Goal: Use online tool/utility: Use online tool/utility

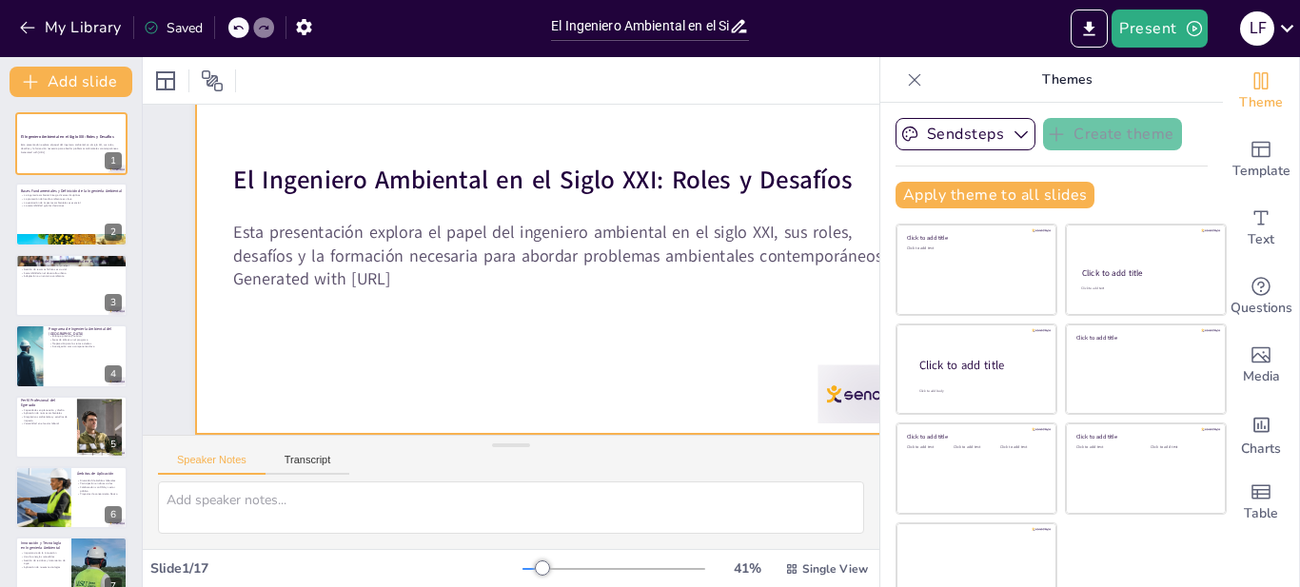
scroll to position [160, 0]
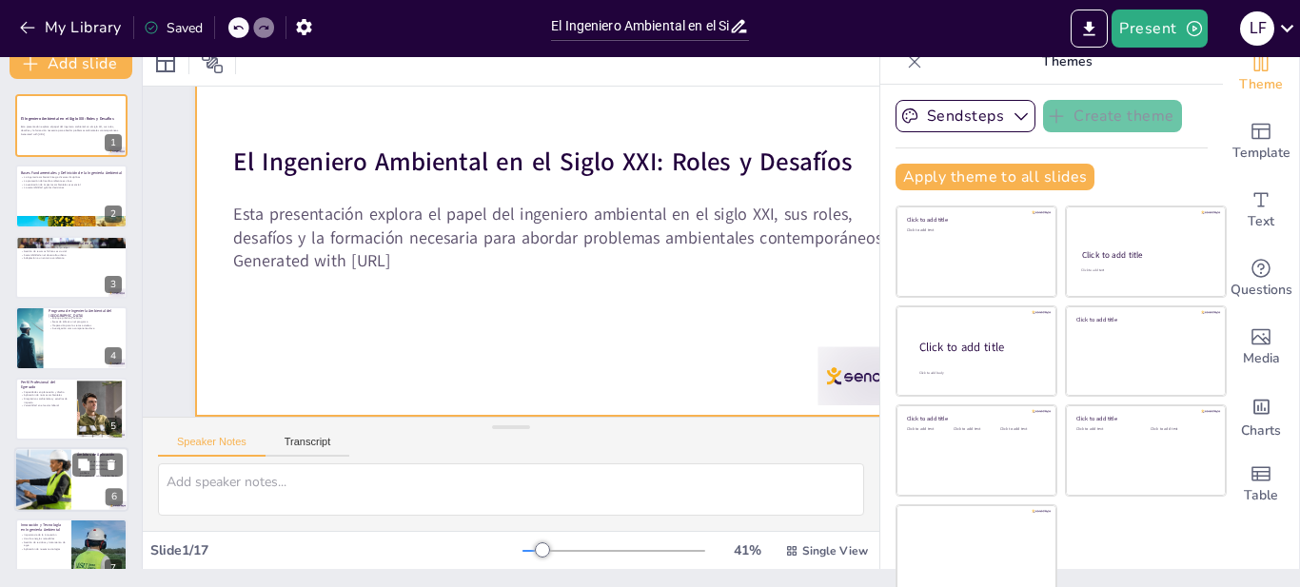
checkbox input "true"
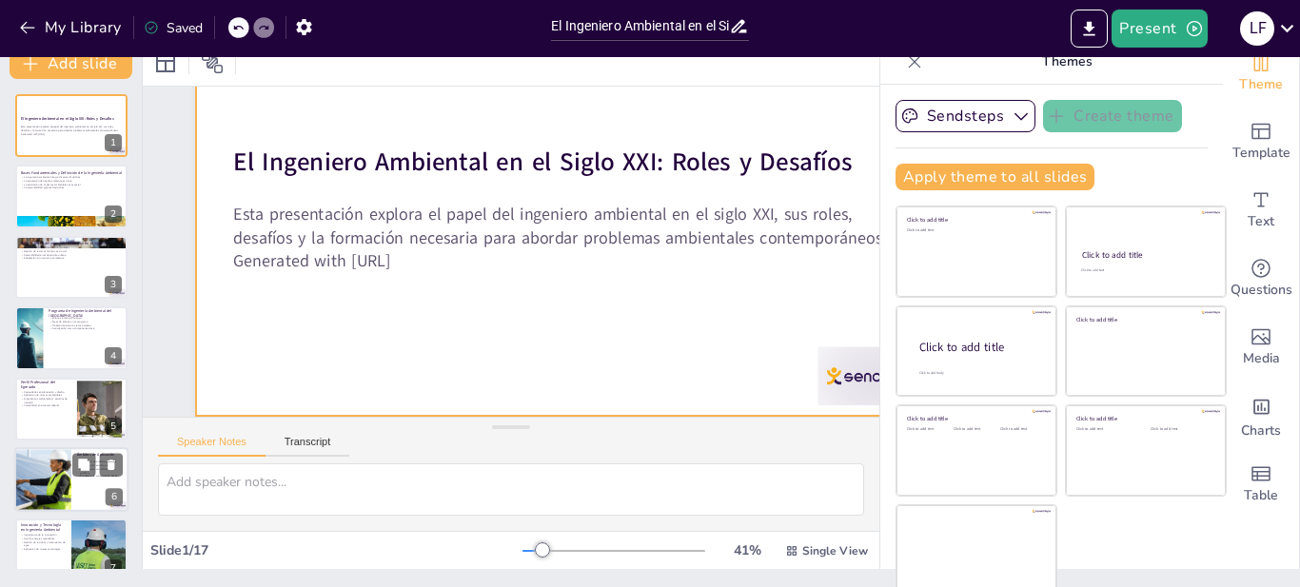
checkbox input "true"
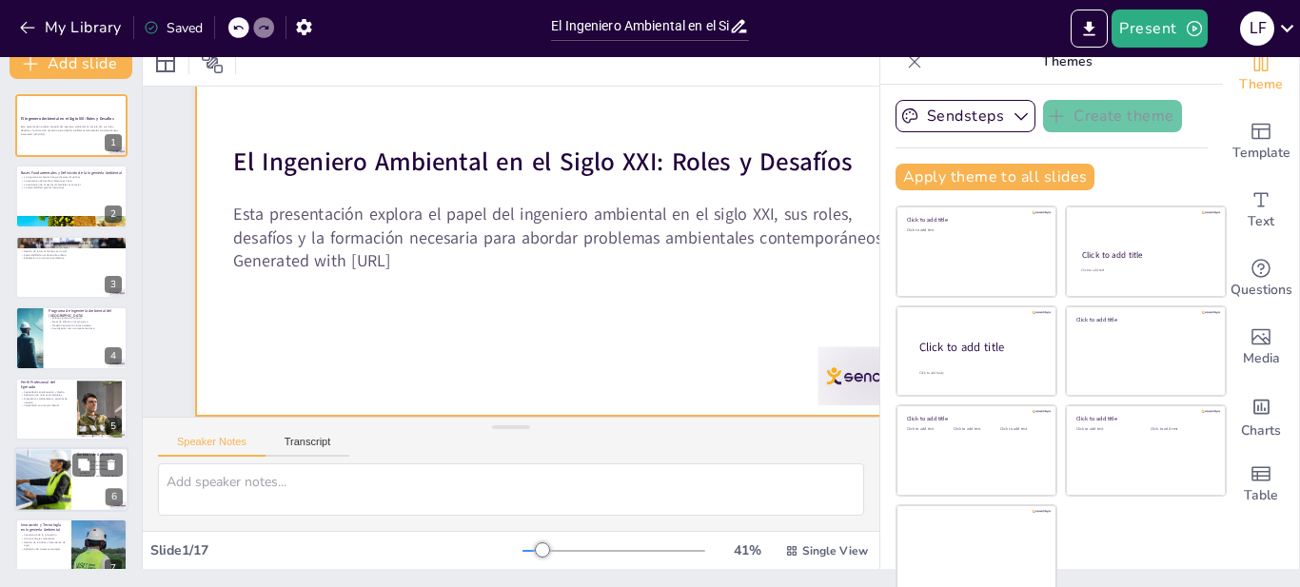
checkbox input "true"
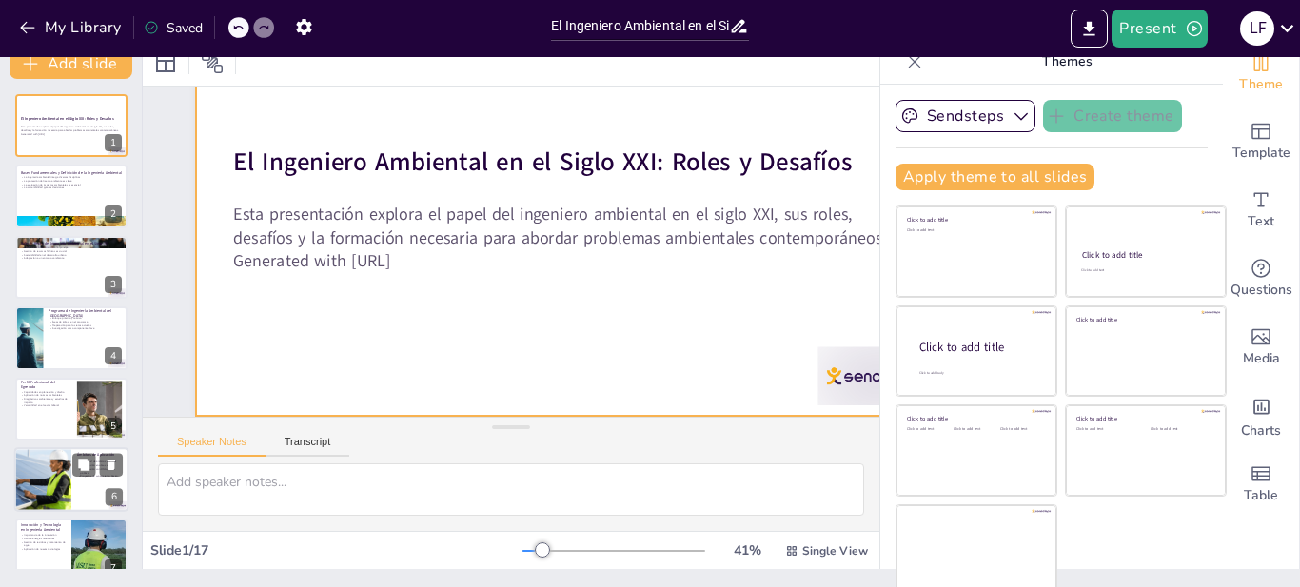
scroll to position [159, 0]
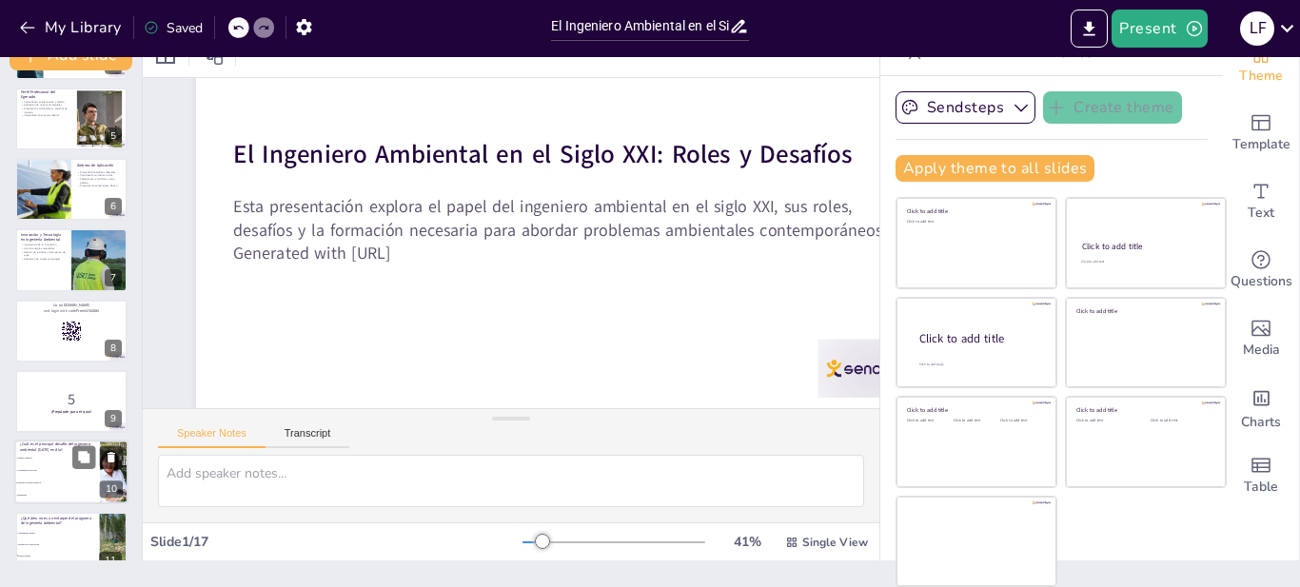
checkbox input "true"
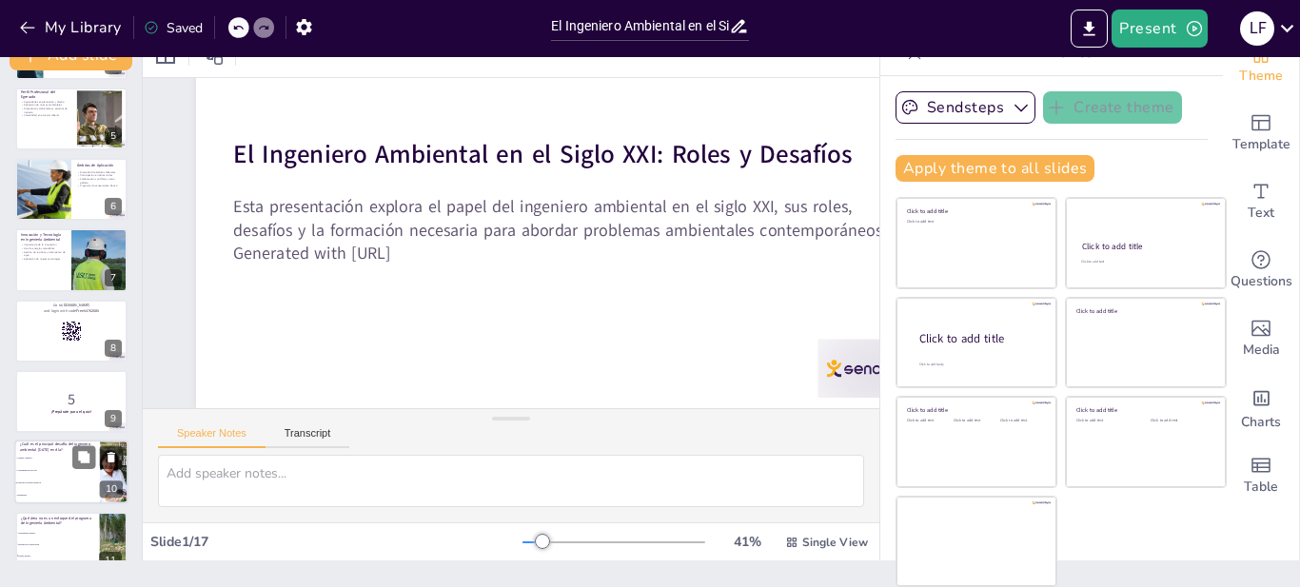
checkbox input "true"
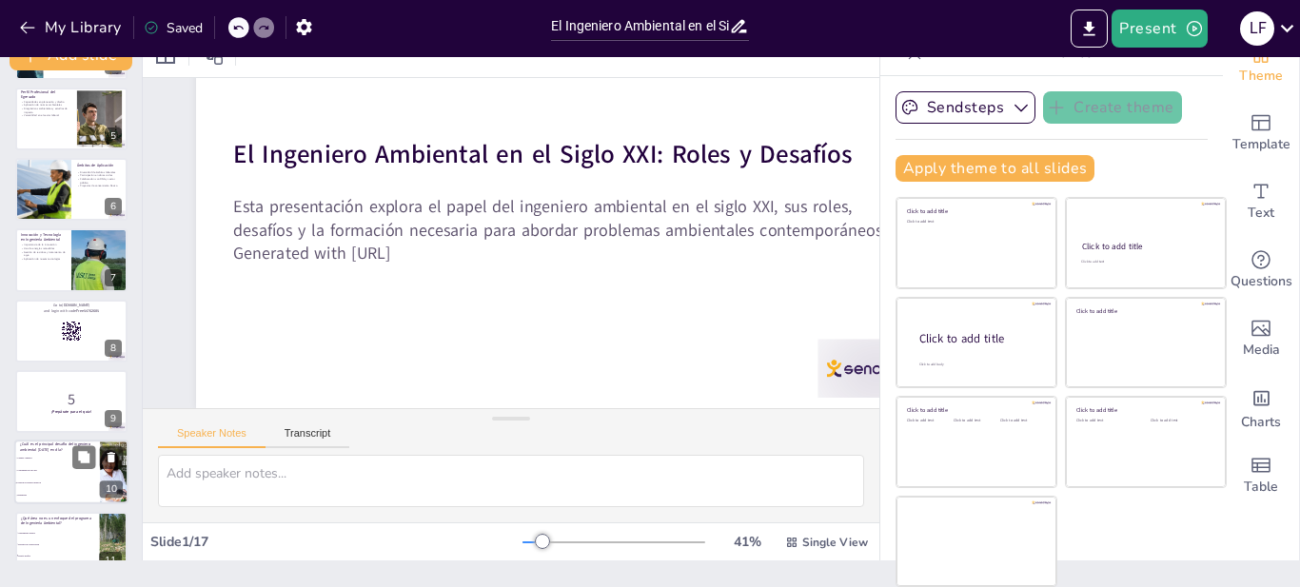
checkbox input "true"
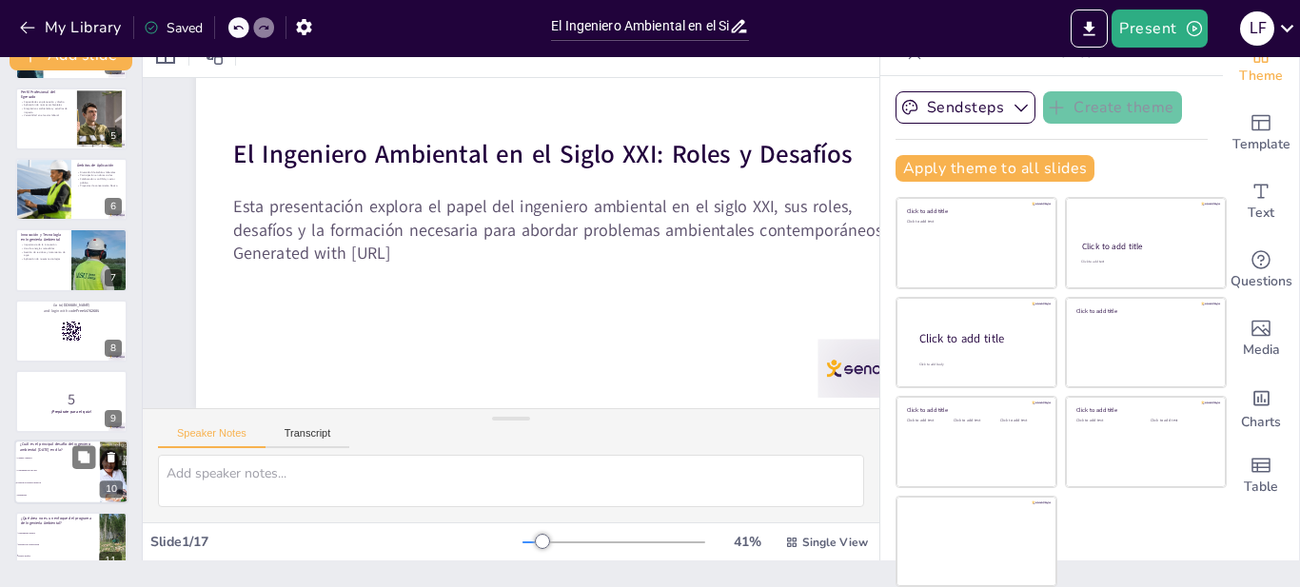
checkbox input "true"
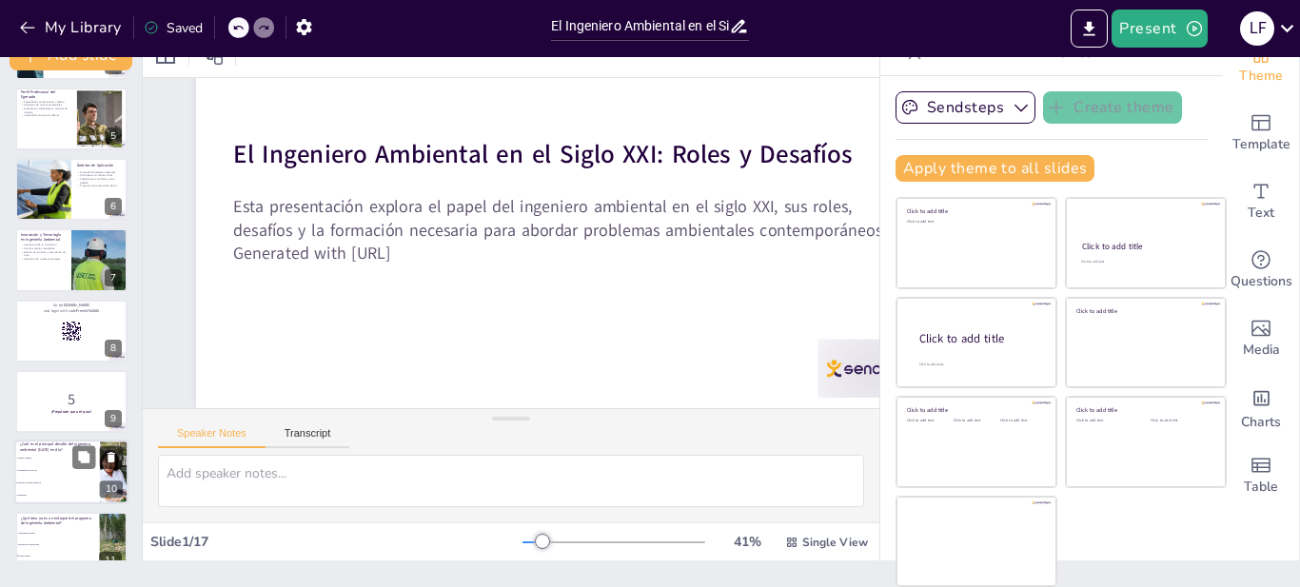
scroll to position [285, 0]
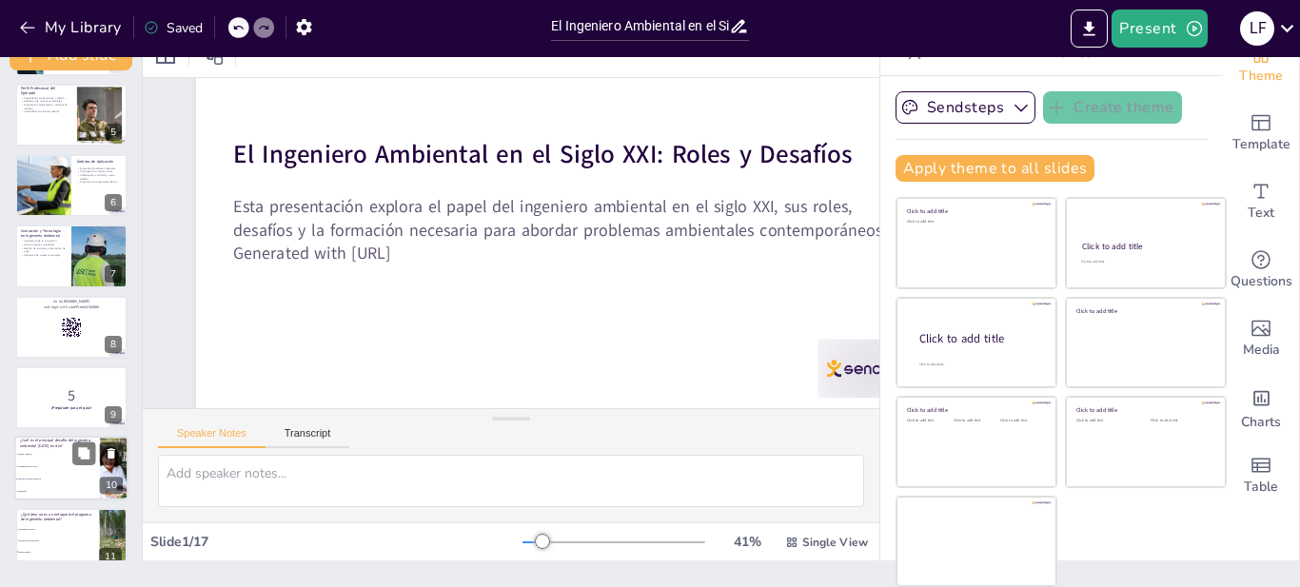
checkbox input "true"
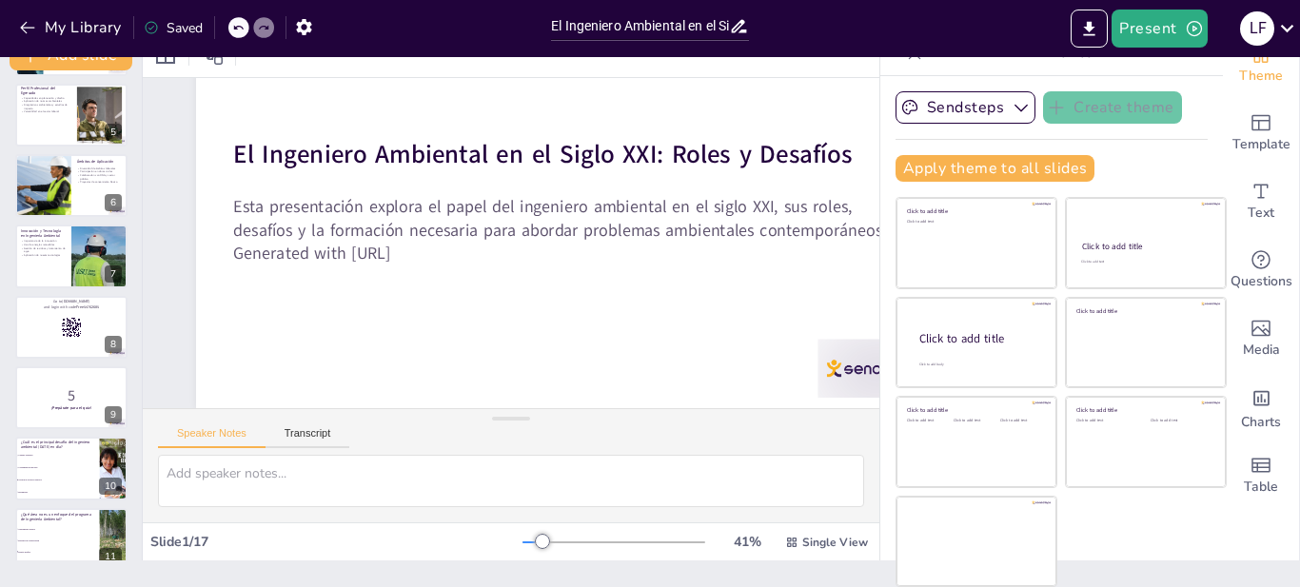
checkbox input "true"
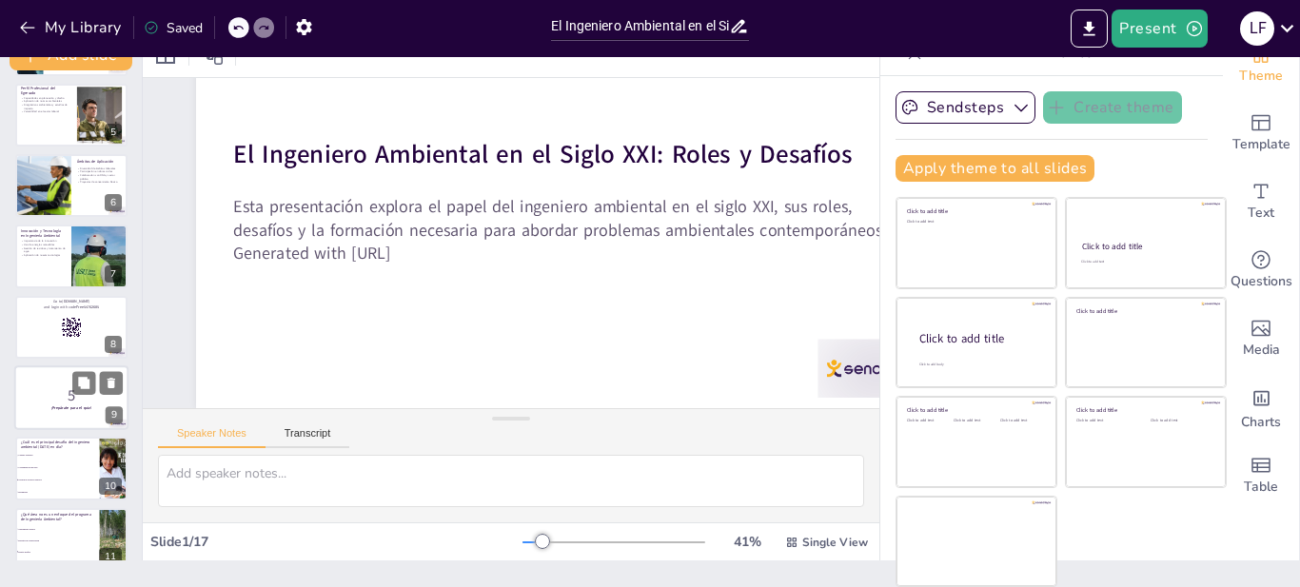
checkbox input "true"
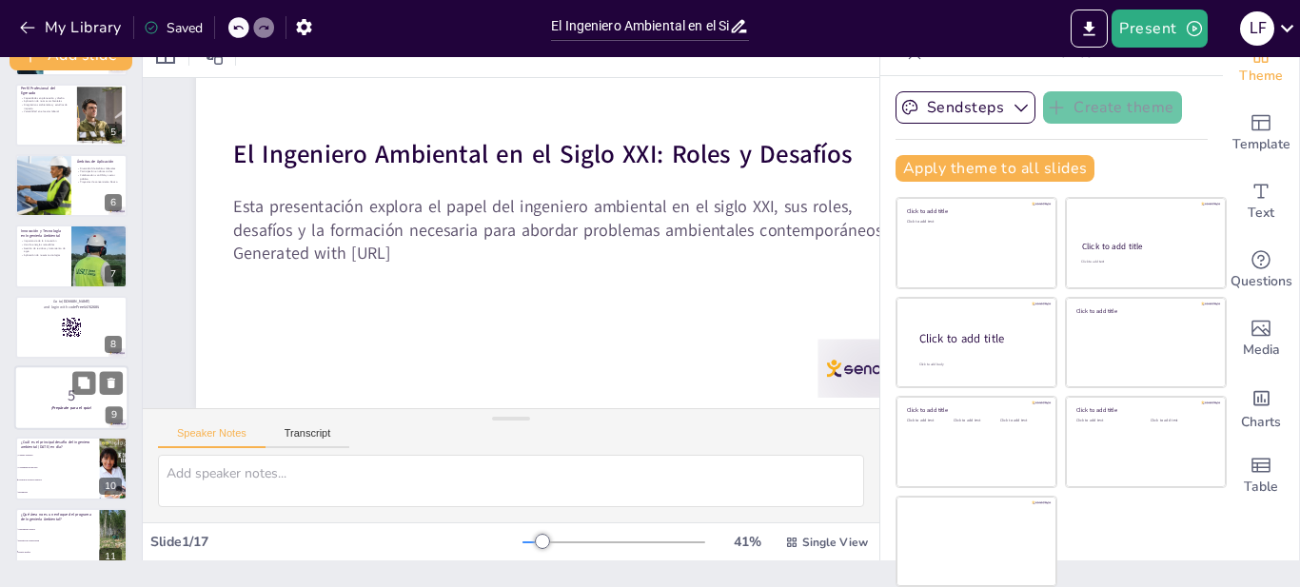
checkbox input "true"
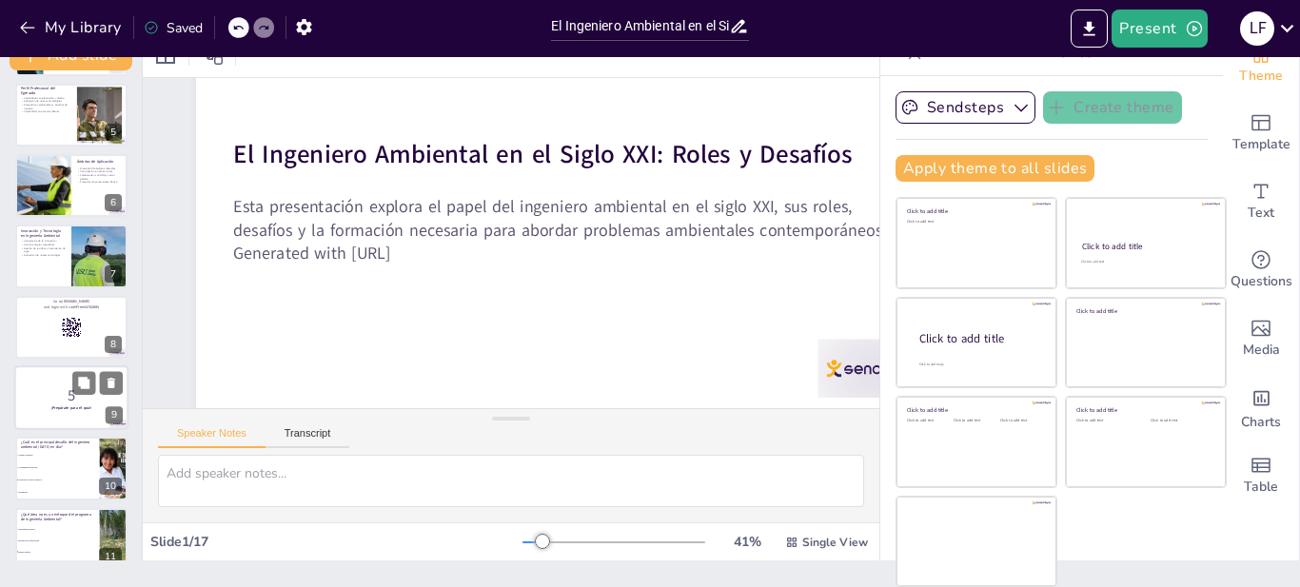
checkbox input "true"
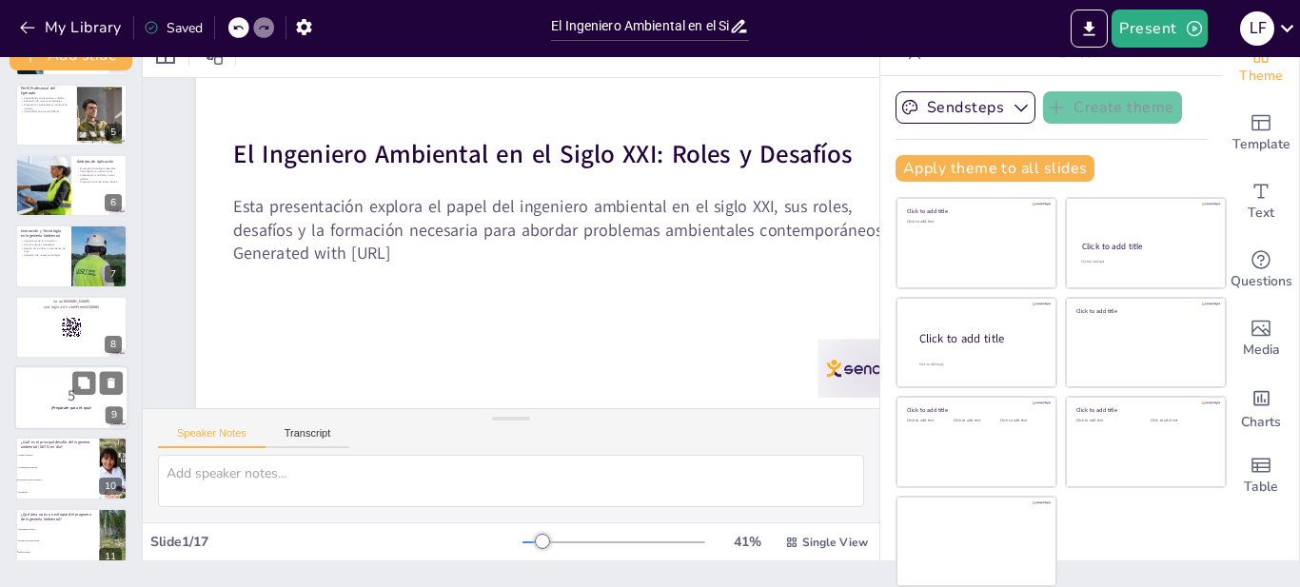
checkbox input "true"
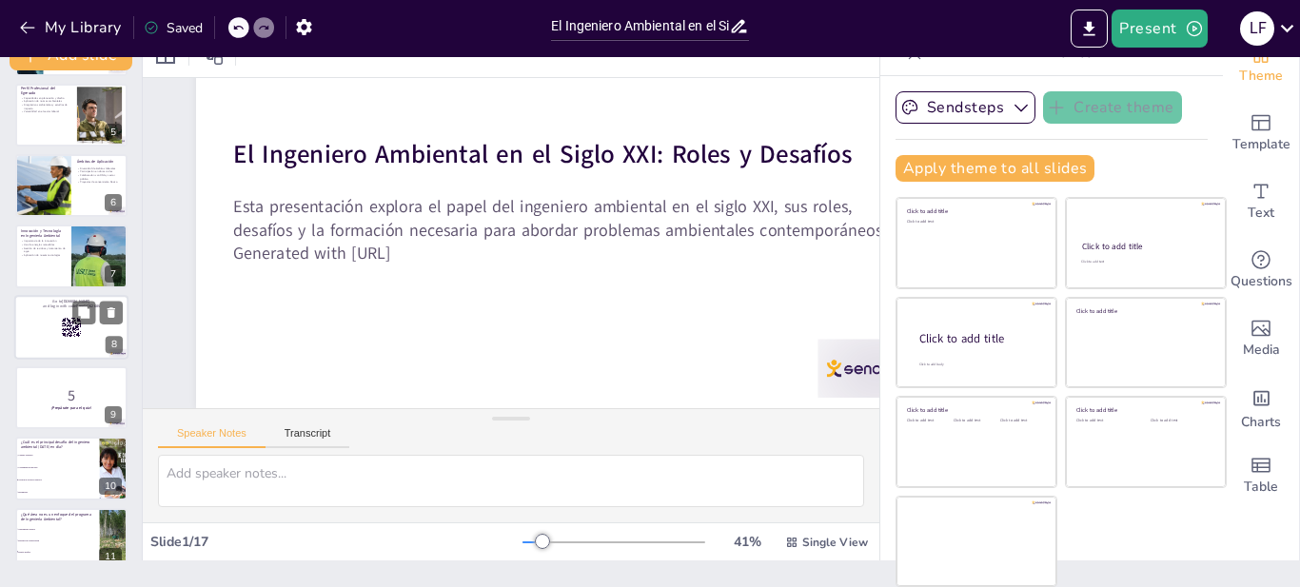
checkbox input "true"
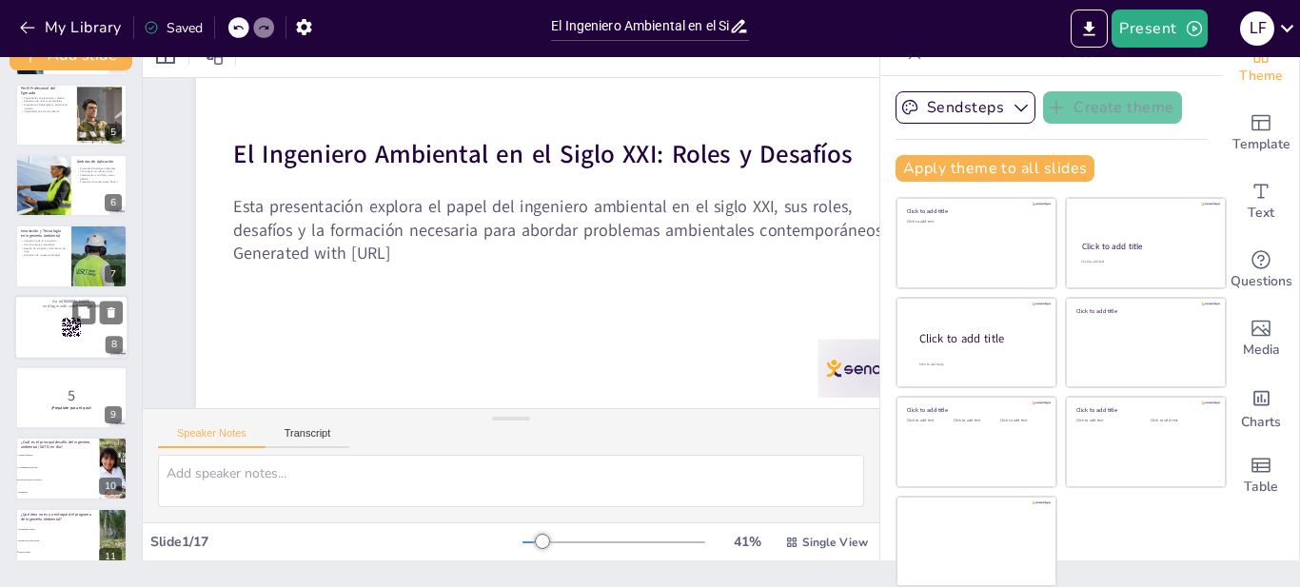
checkbox input "true"
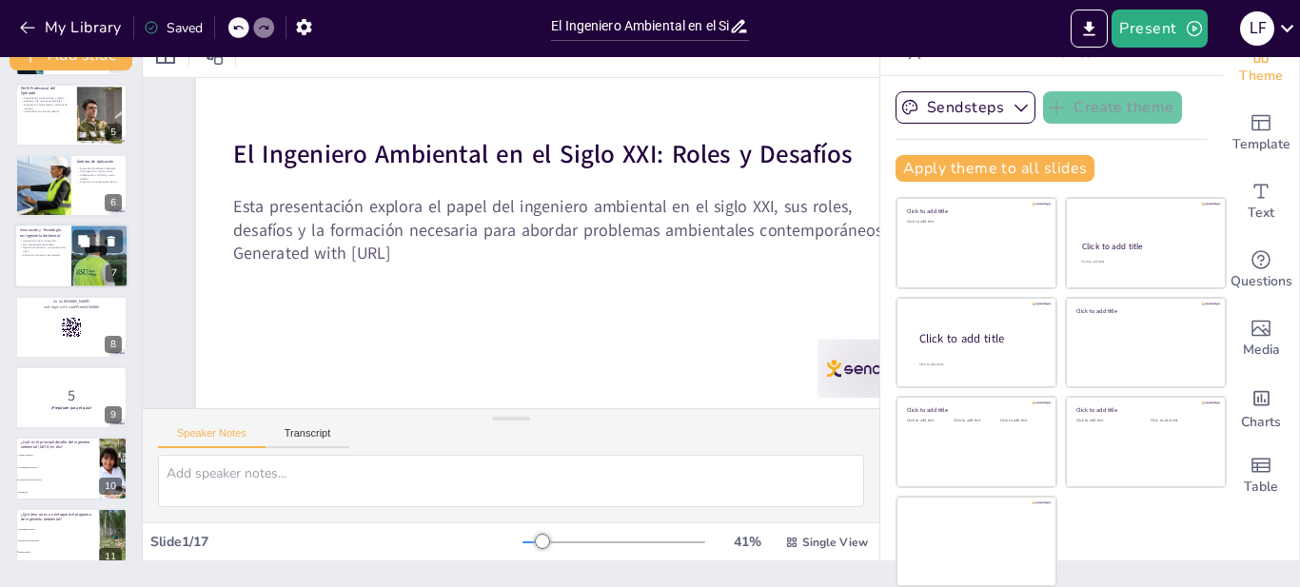
checkbox input "true"
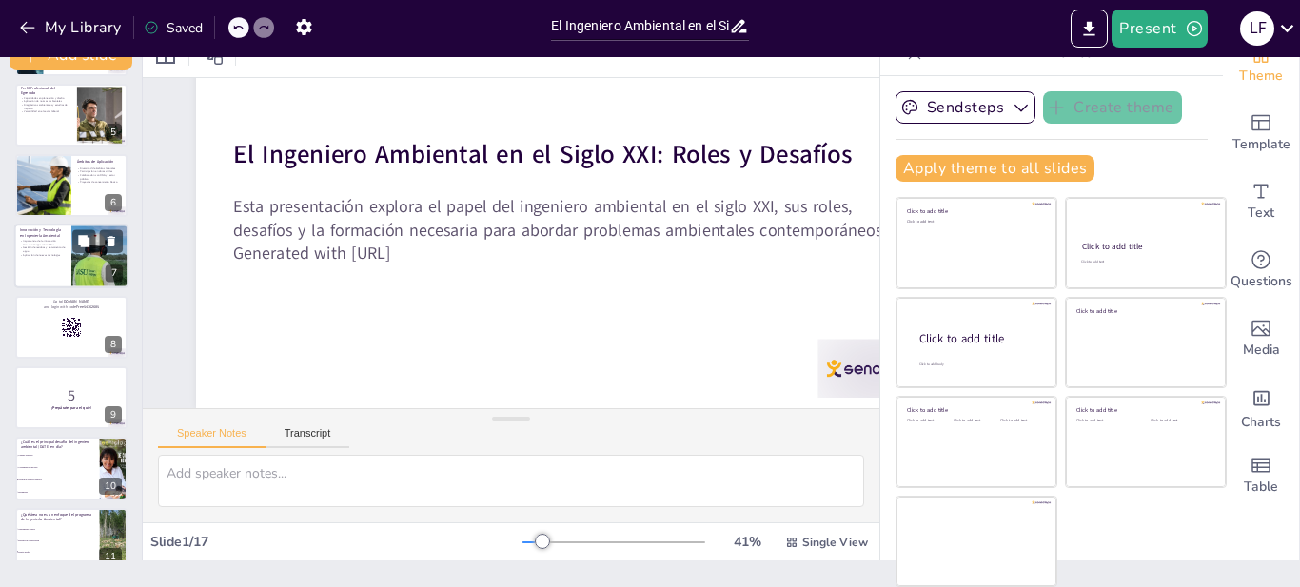
checkbox input "true"
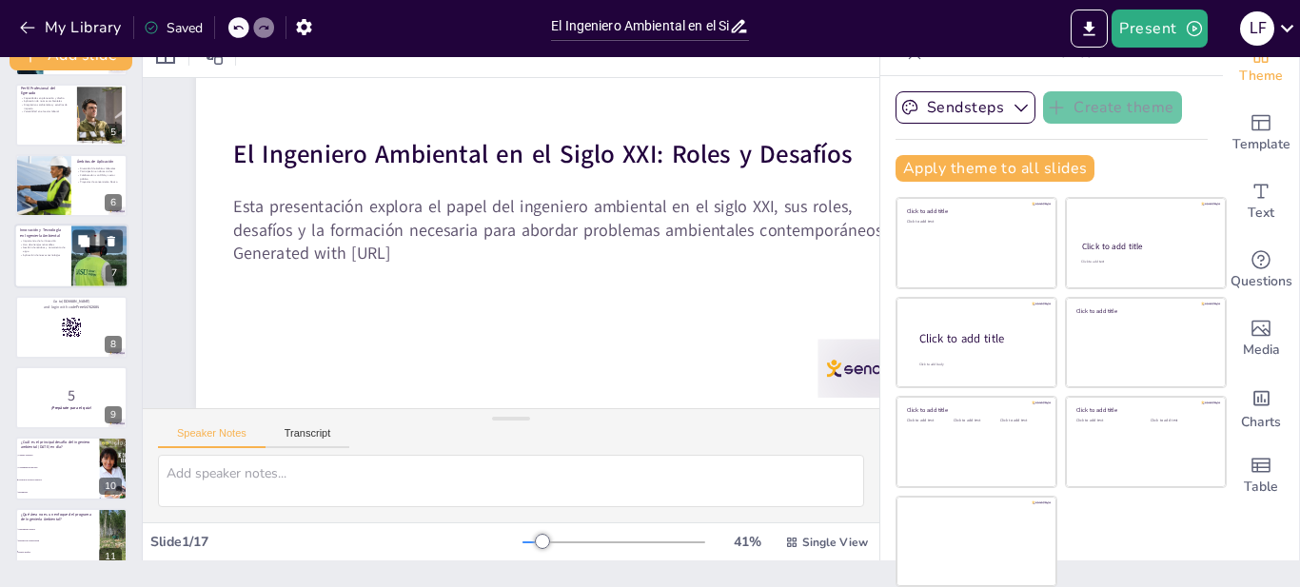
checkbox input "true"
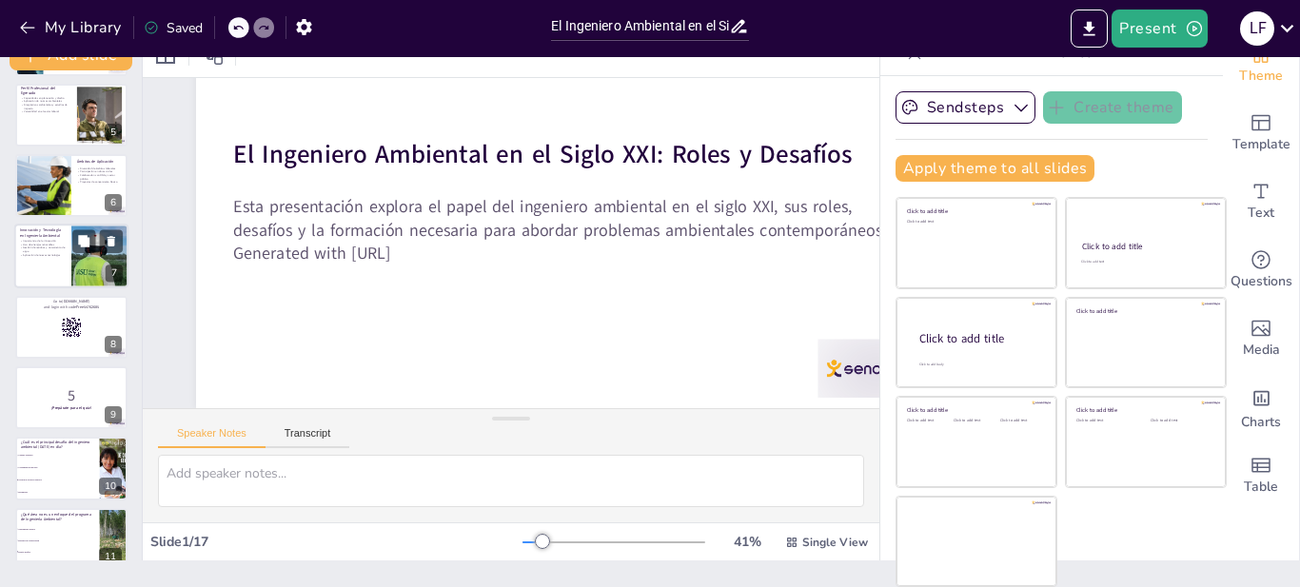
checkbox input "true"
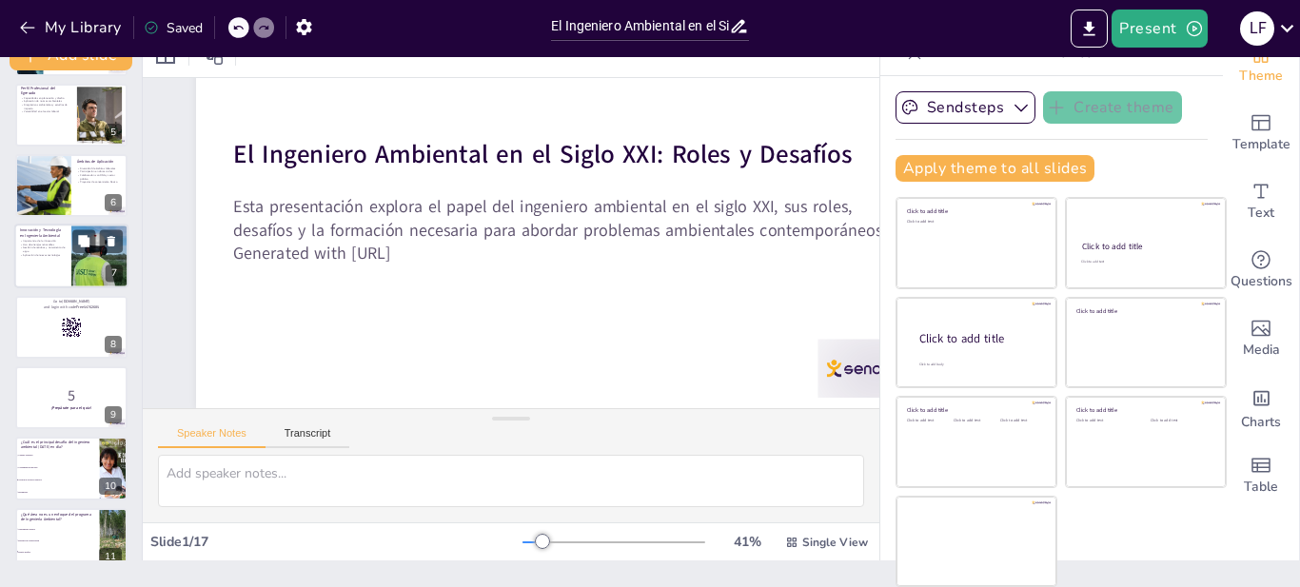
checkbox input "true"
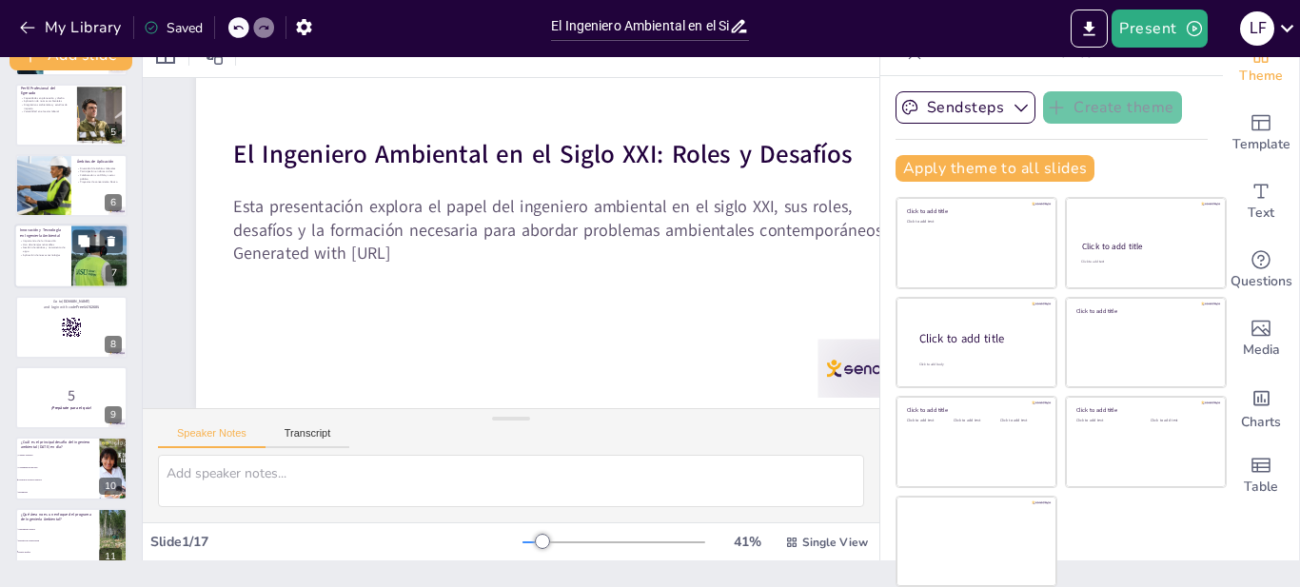
checkbox input "true"
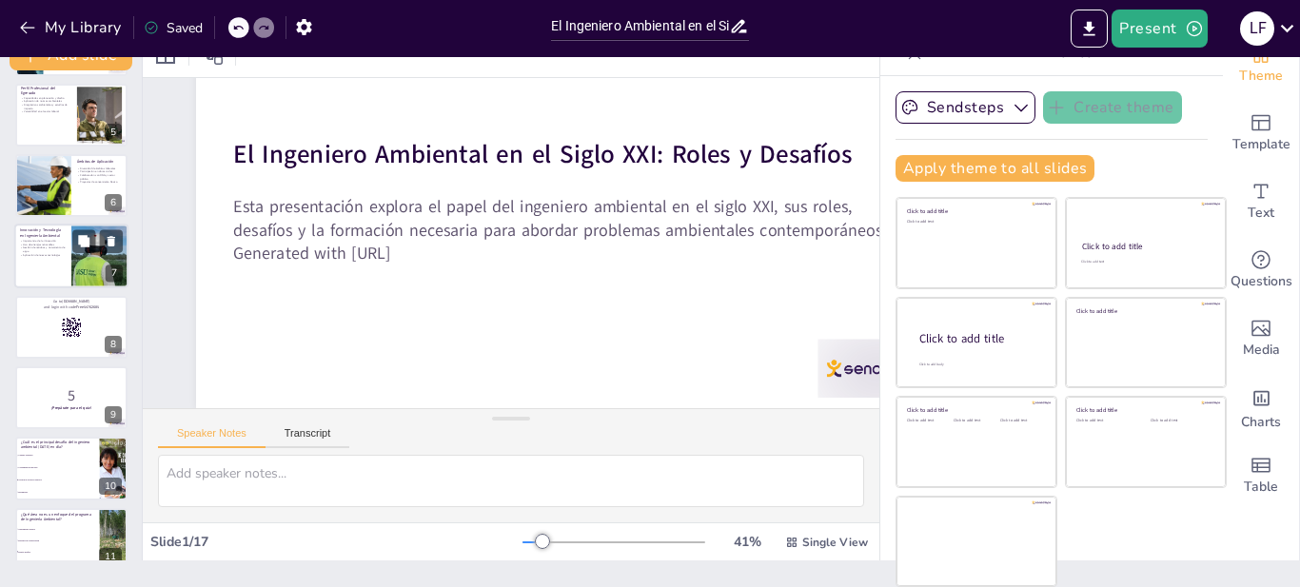
checkbox input "true"
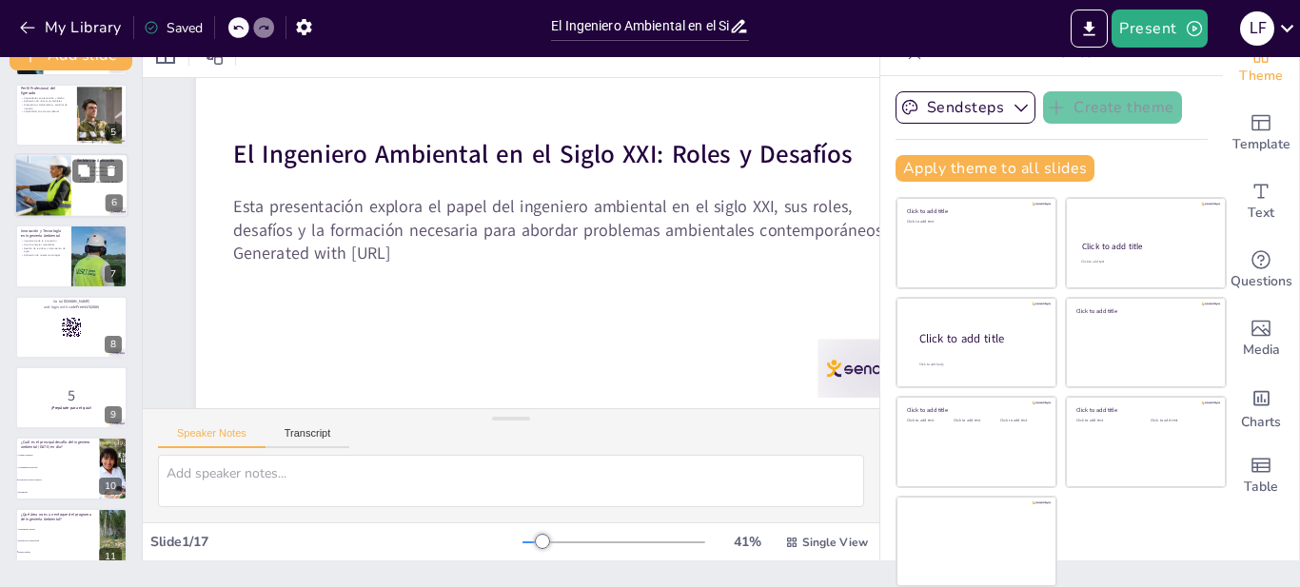
checkbox input "true"
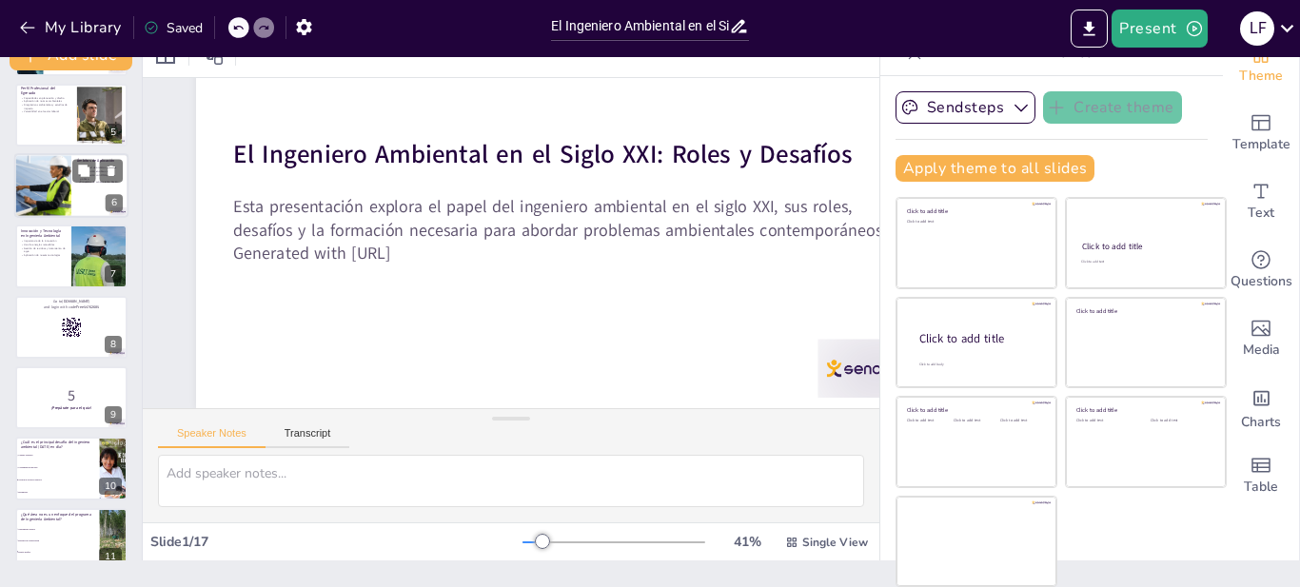
checkbox input "true"
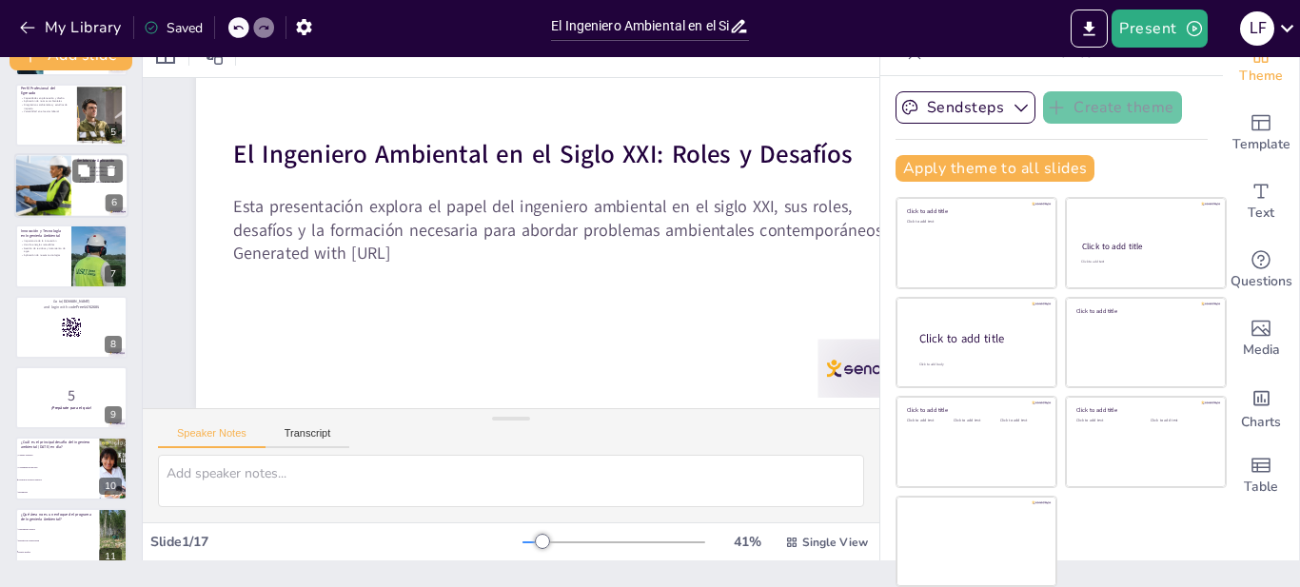
checkbox input "true"
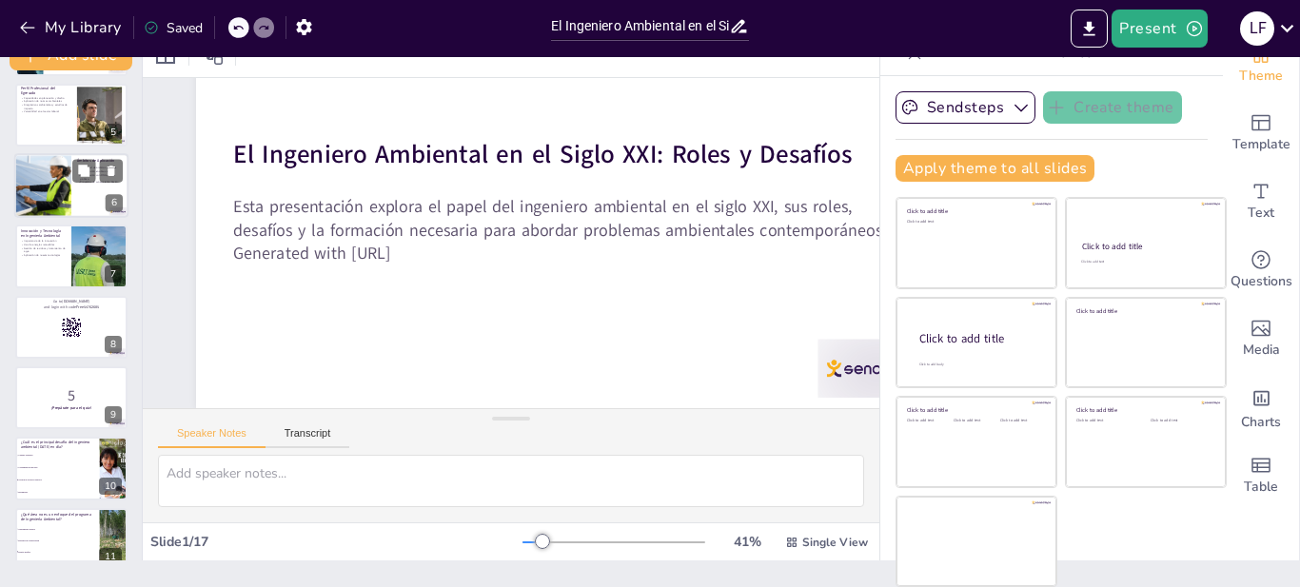
click at [33, 184] on div at bounding box center [42, 185] width 157 height 65
checkbox input "true"
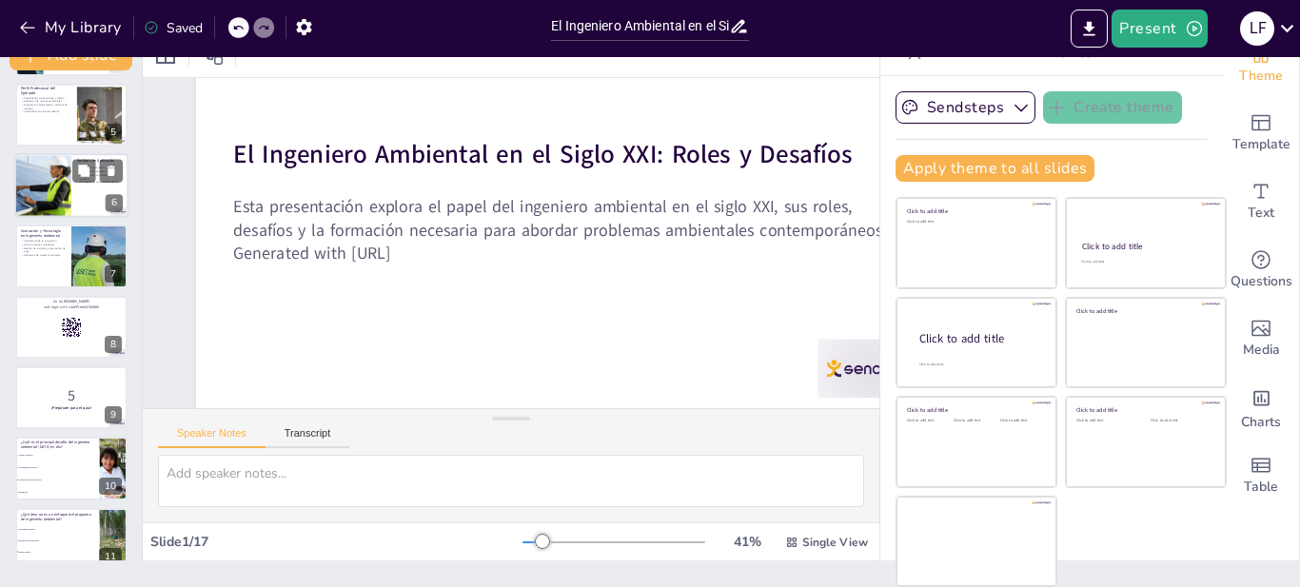
checkbox input "true"
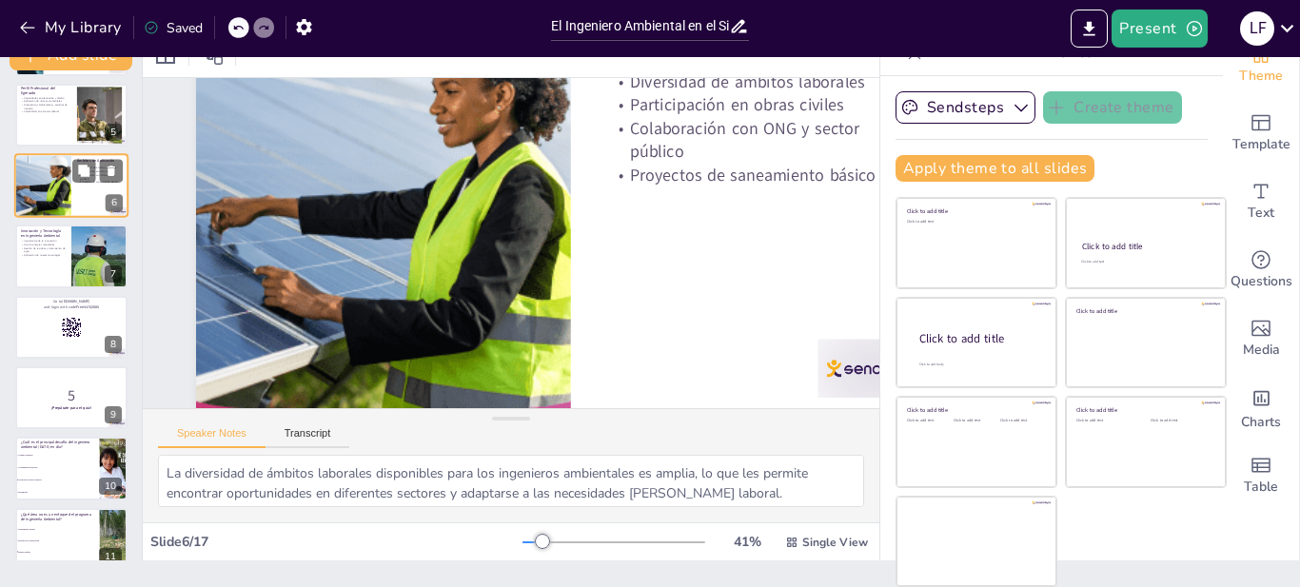
scroll to position [0, 0]
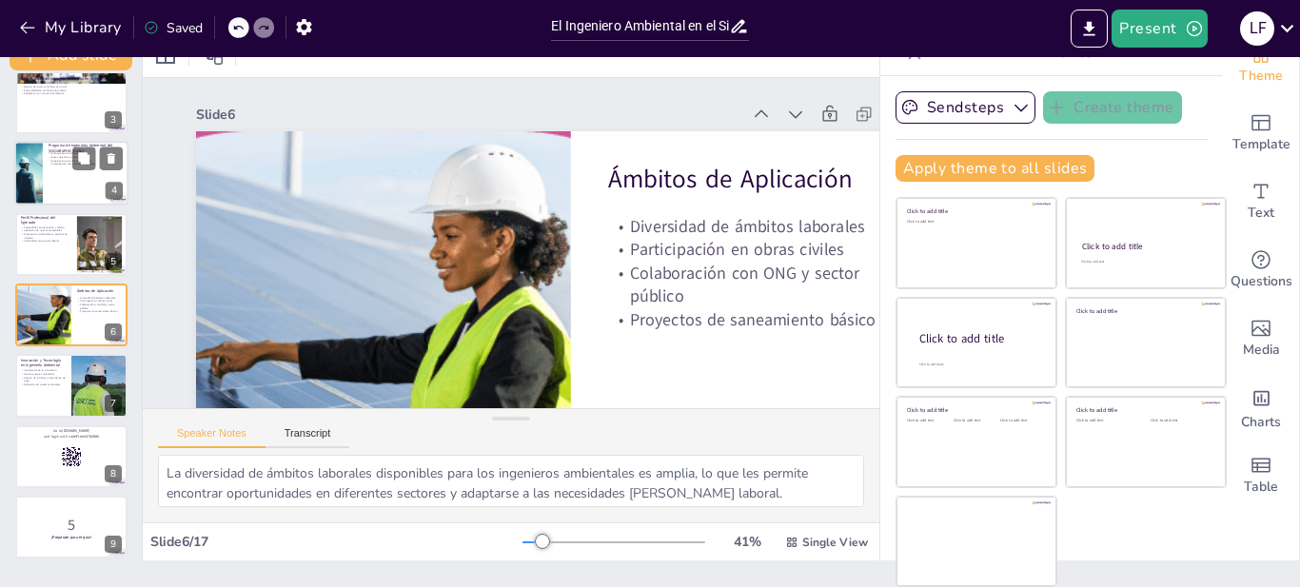
checkbox input "true"
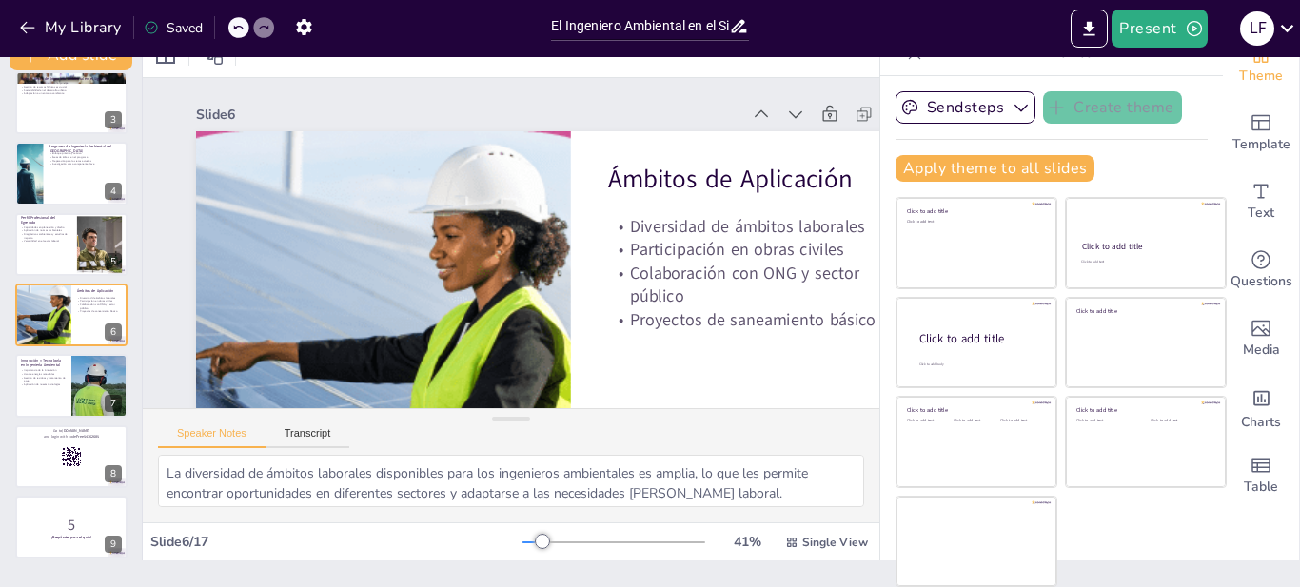
checkbox input "true"
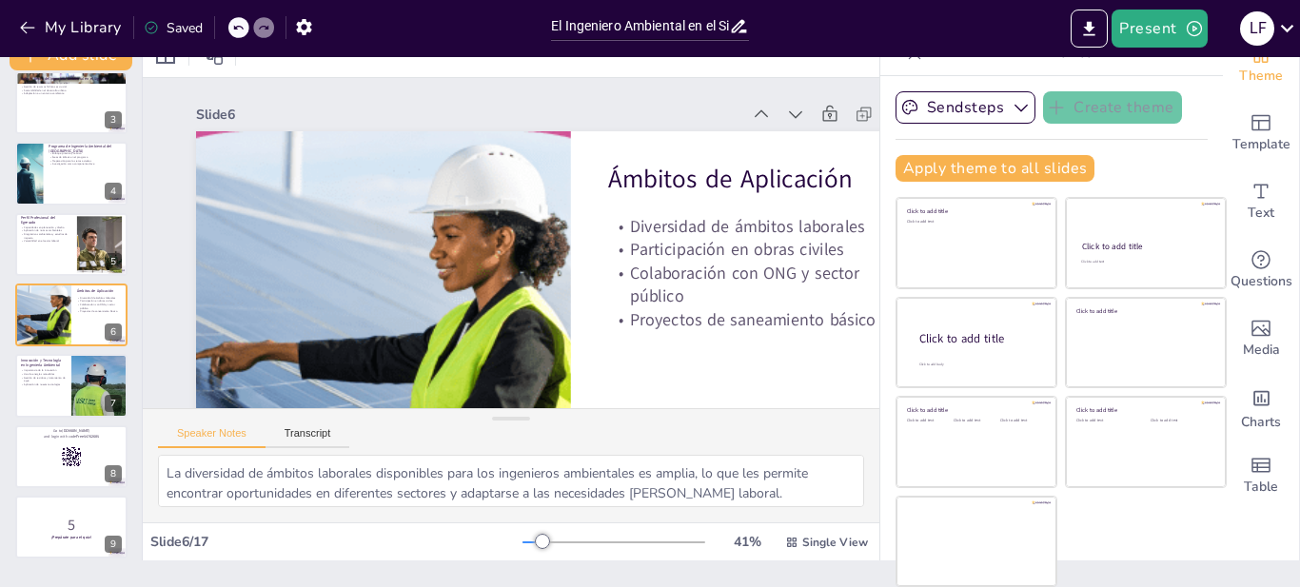
checkbox input "true"
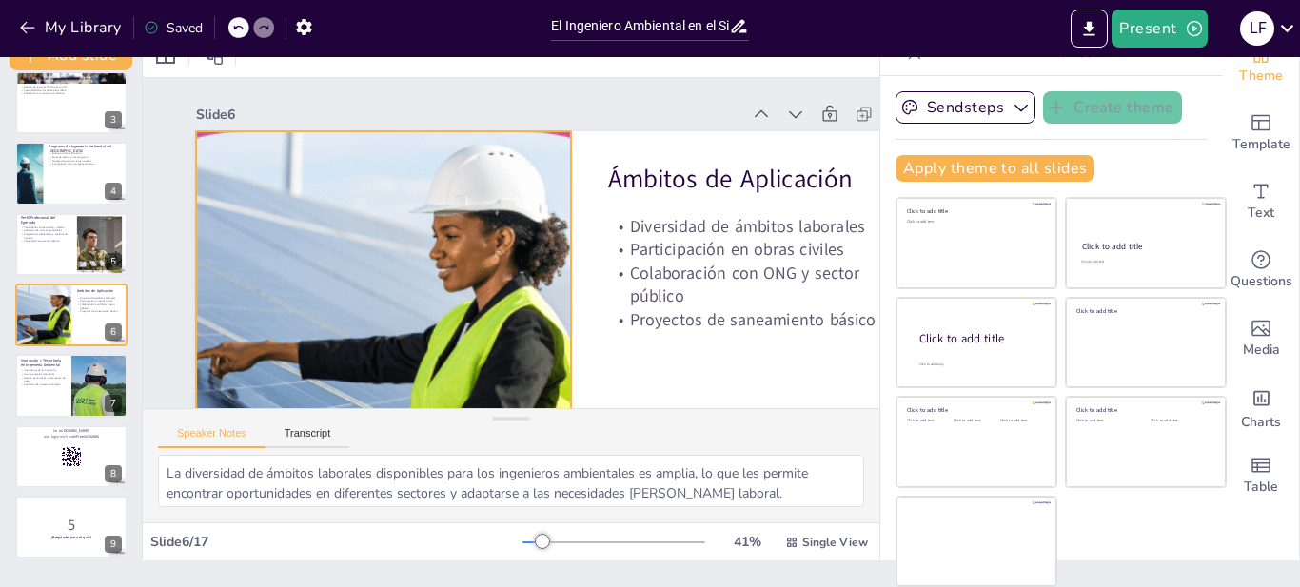
checkbox input "true"
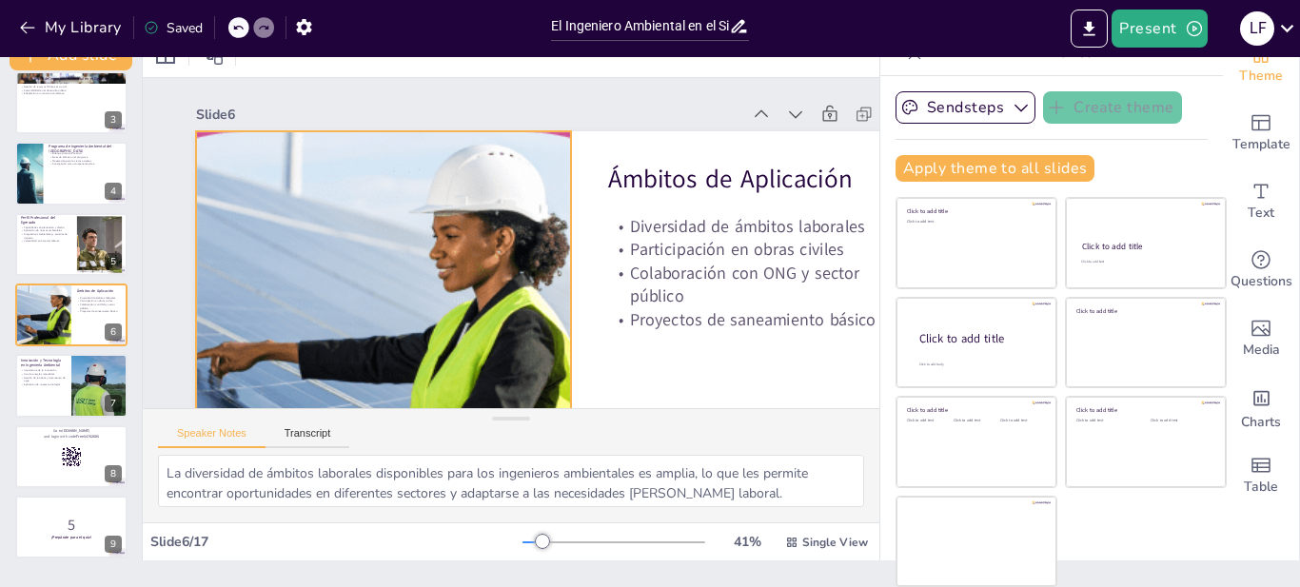
checkbox input "true"
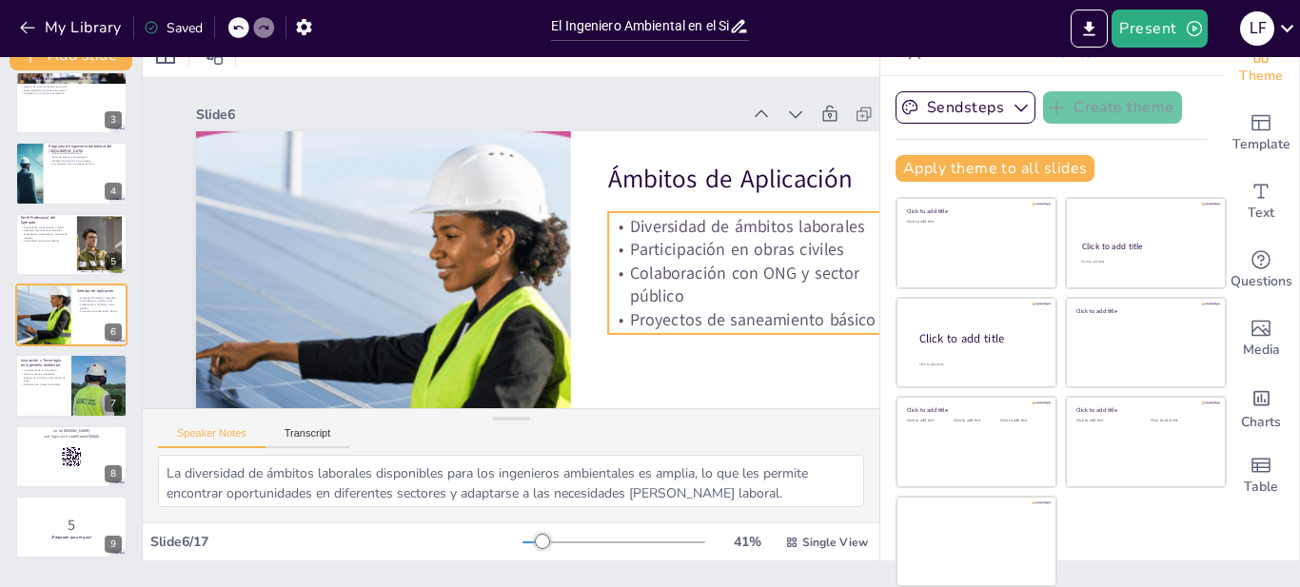
checkbox input "true"
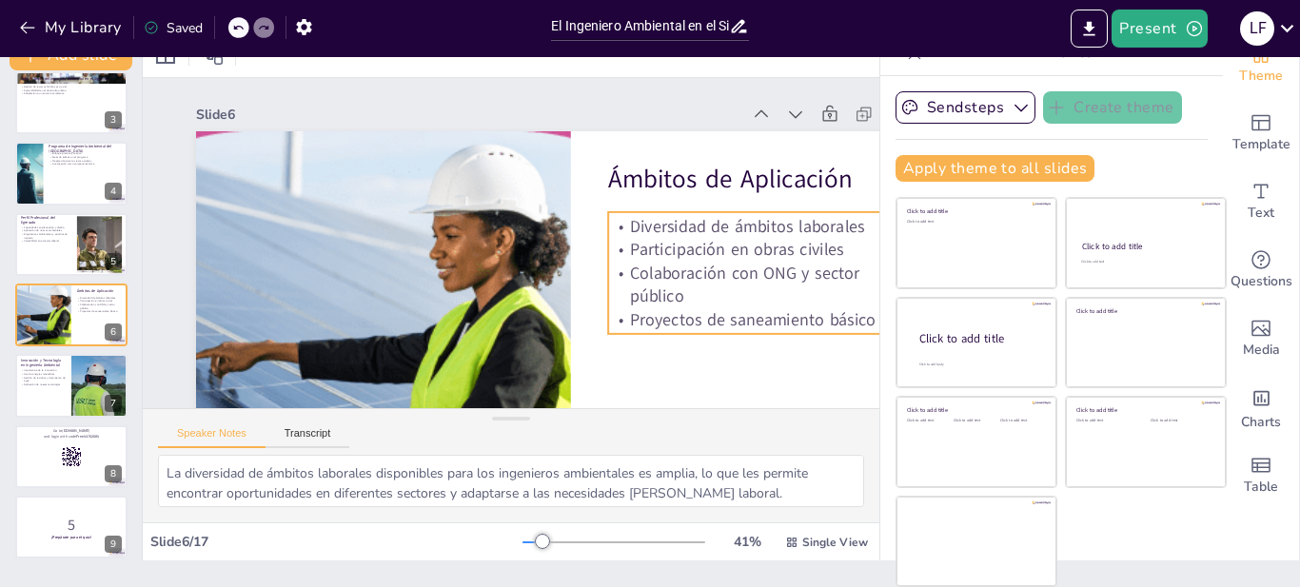
checkbox input "true"
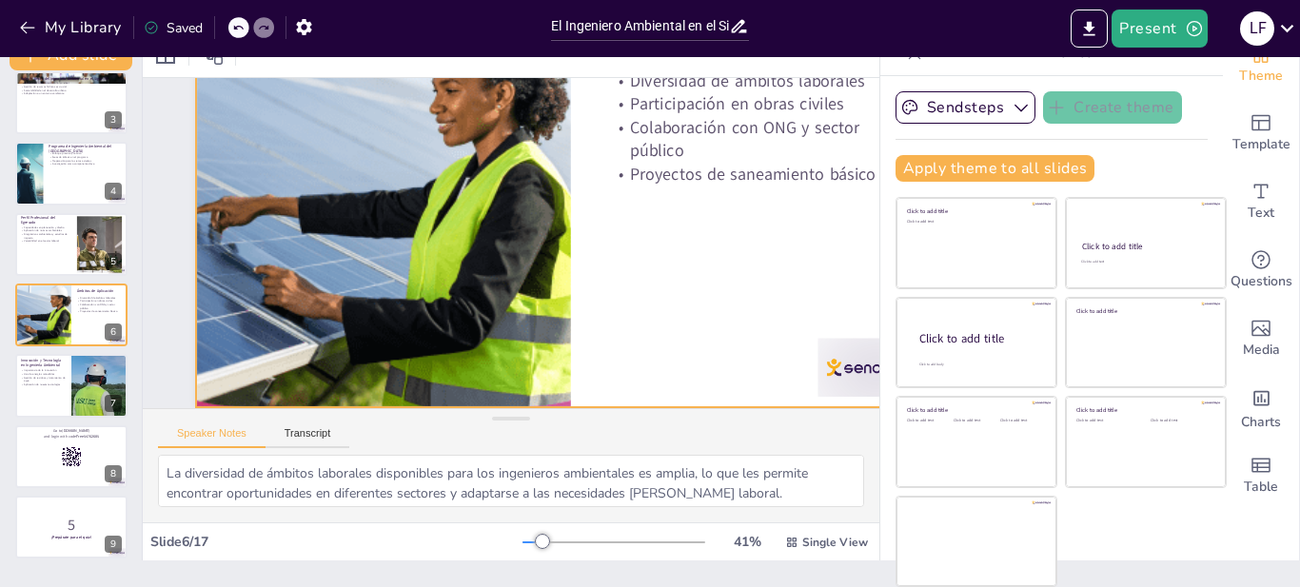
checkbox input "true"
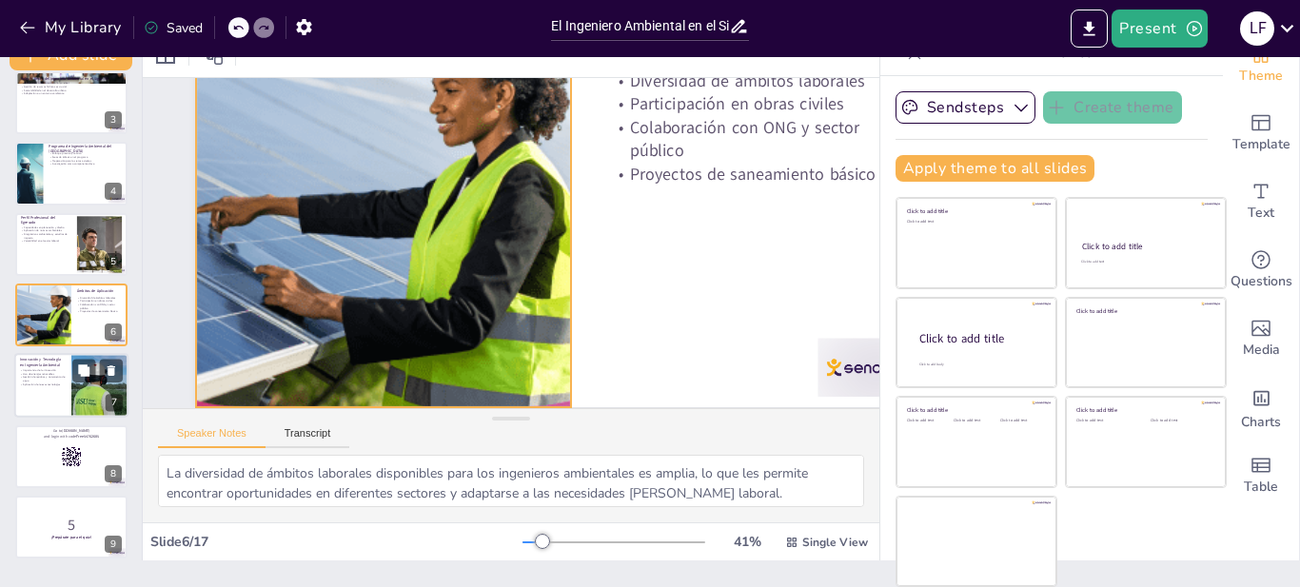
checkbox input "true"
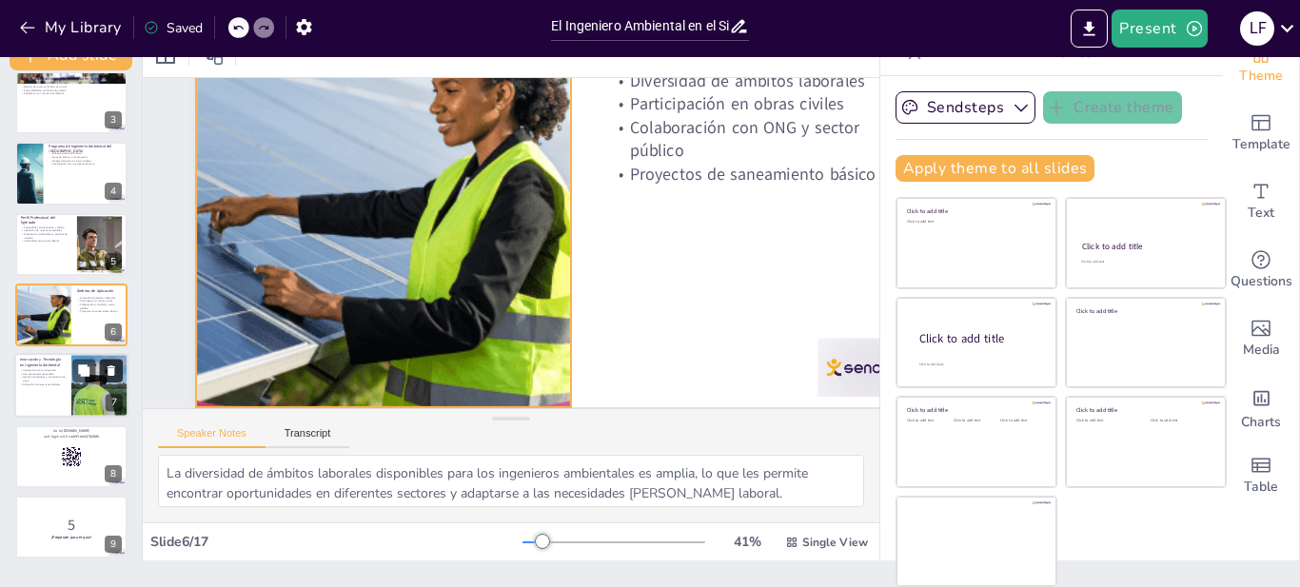
scroll to position [159, 0]
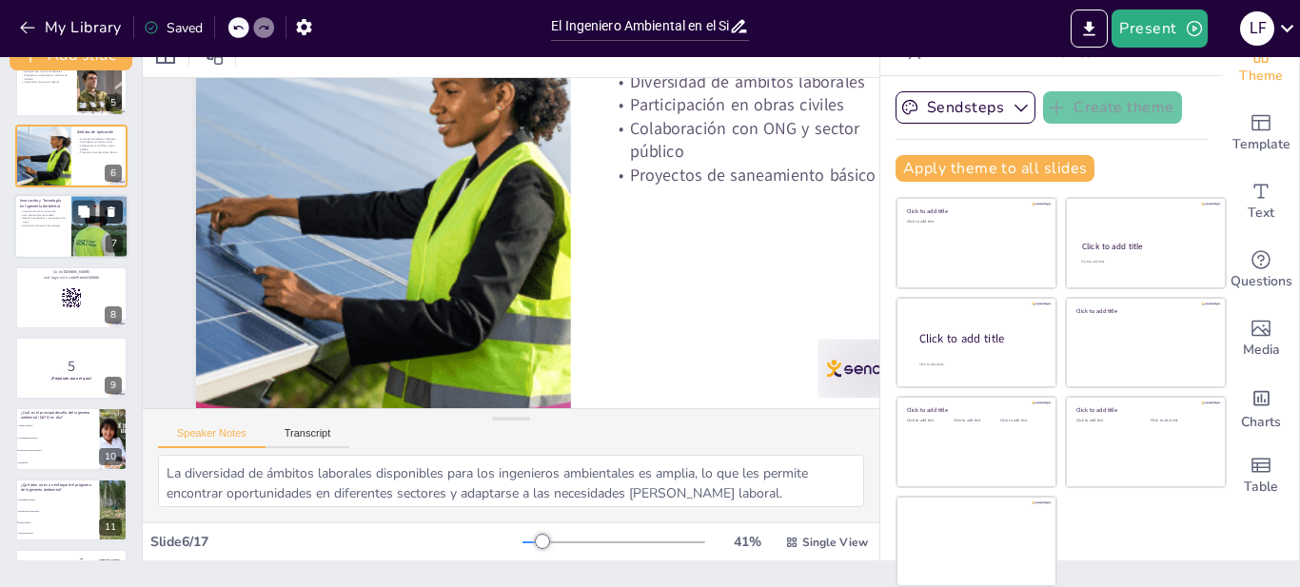
checkbox input "true"
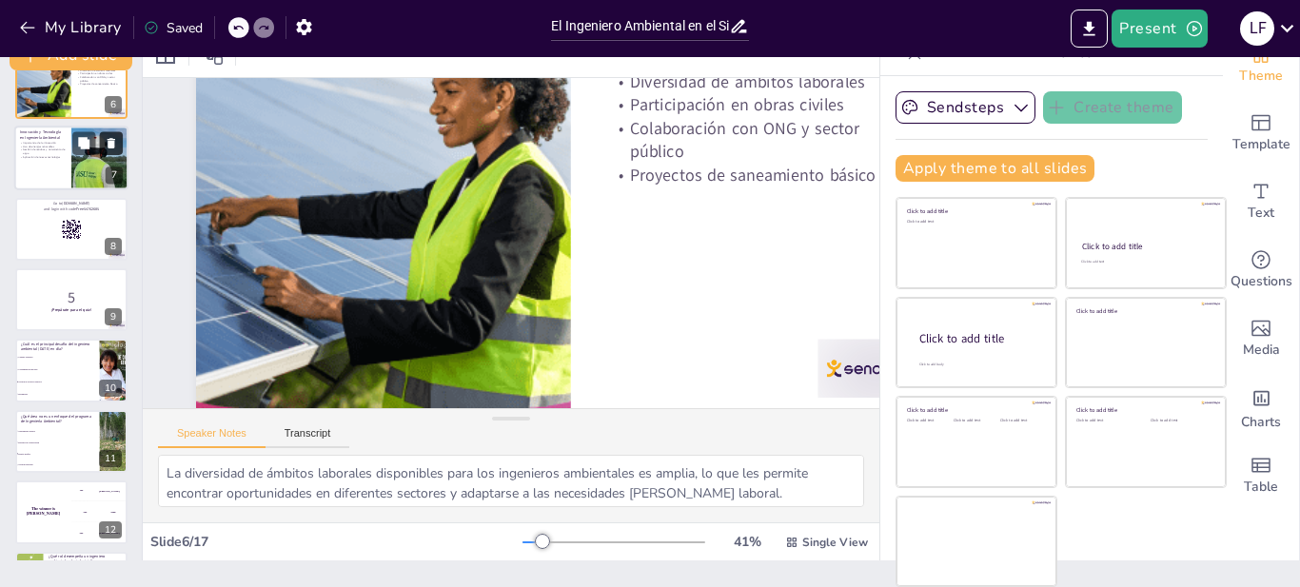
checkbox input "true"
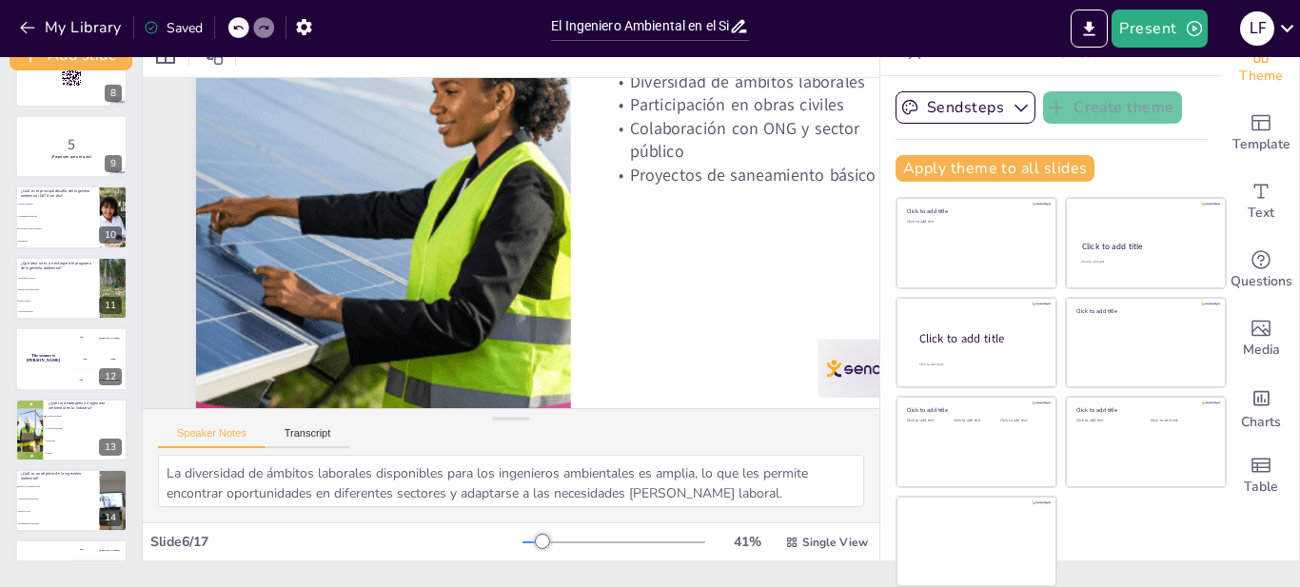
checkbox input "true"
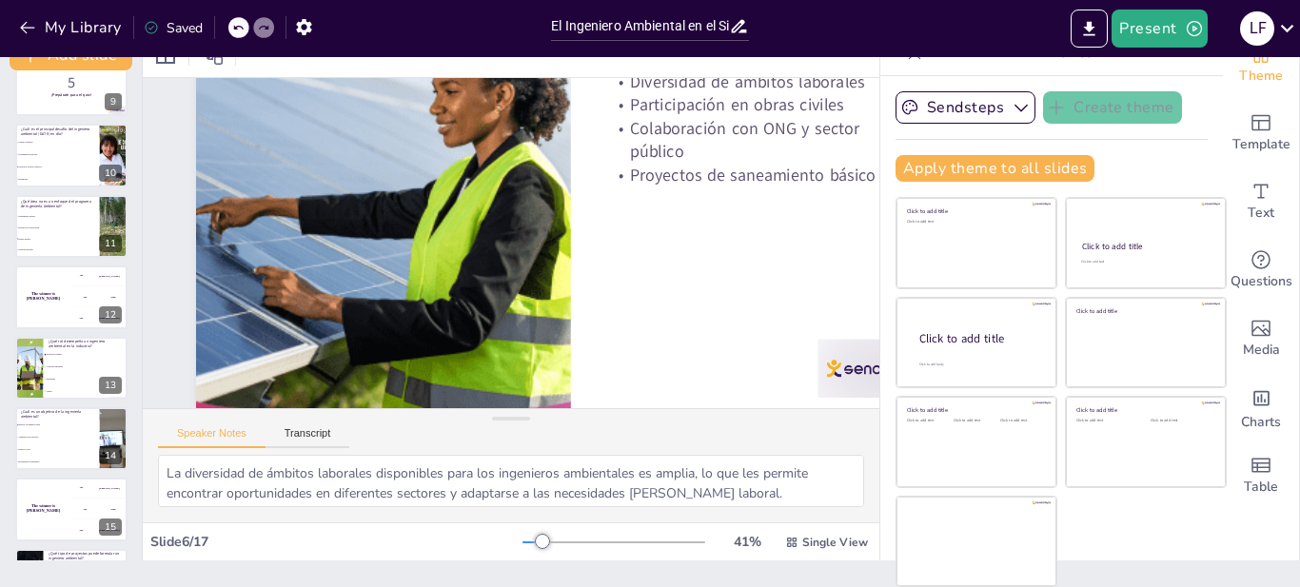
scroll to position [632, 0]
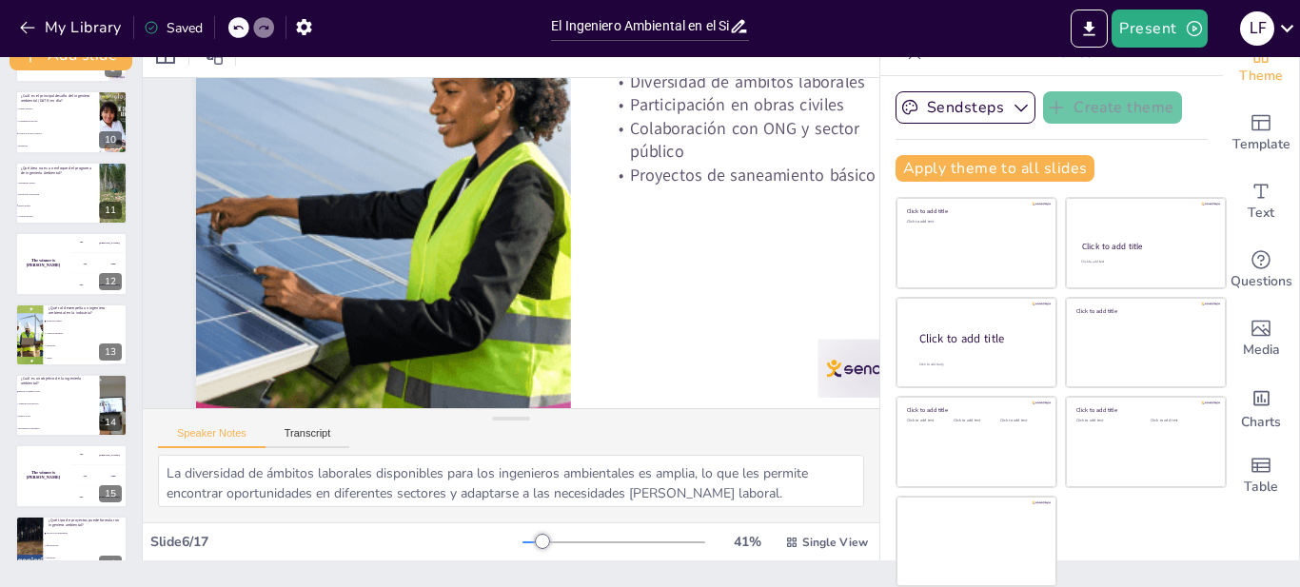
checkbox input "true"
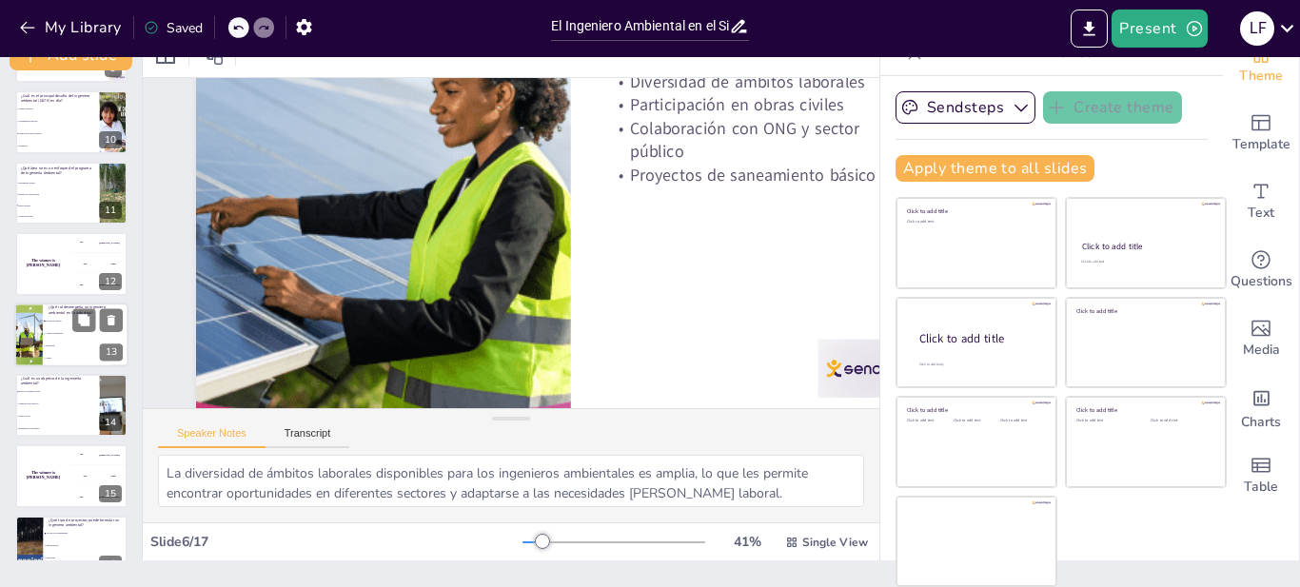
checkbox input "true"
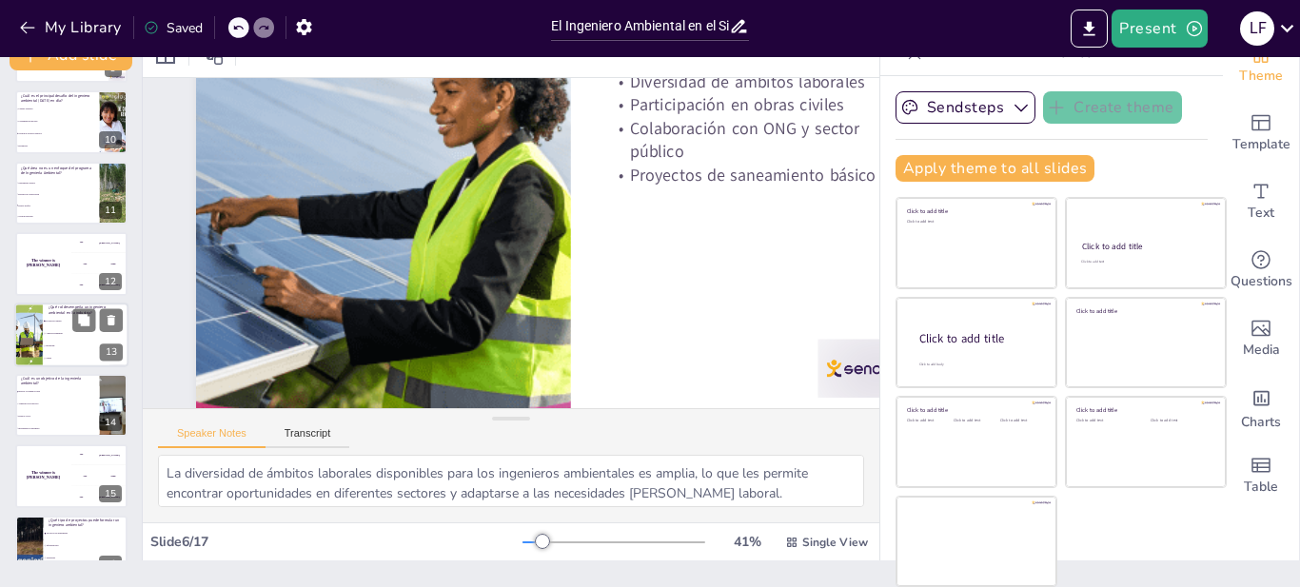
click at [39, 337] on div at bounding box center [28, 335] width 110 height 65
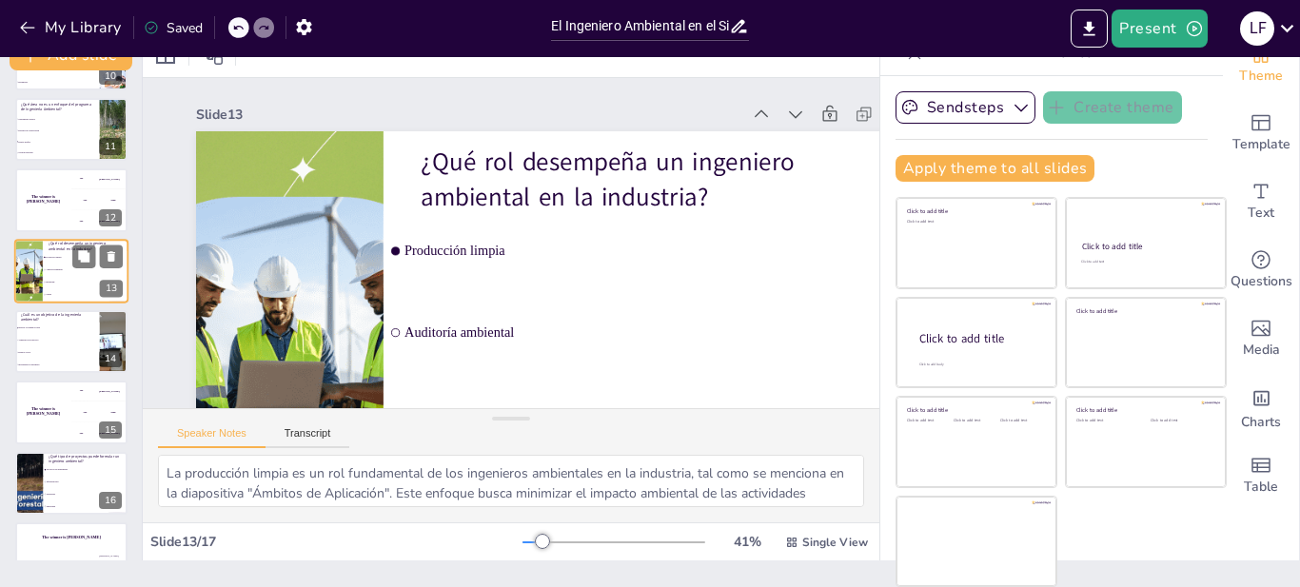
scroll to position [736, 0]
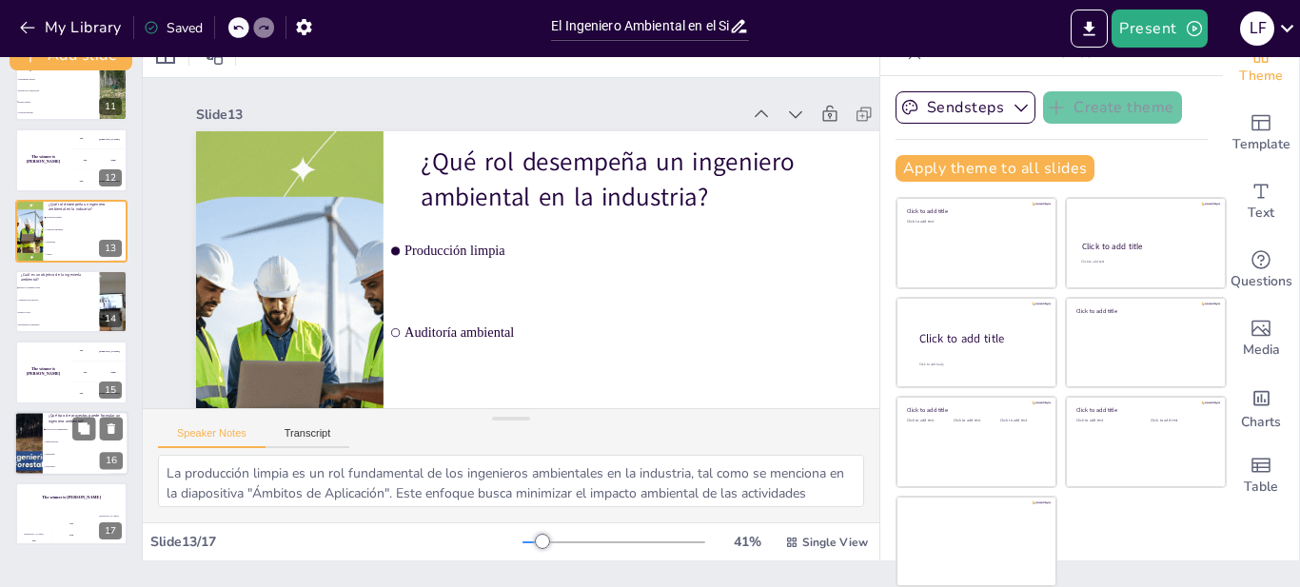
click at [44, 446] on li "Infraestructura" at bounding box center [86, 442] width 86 height 12
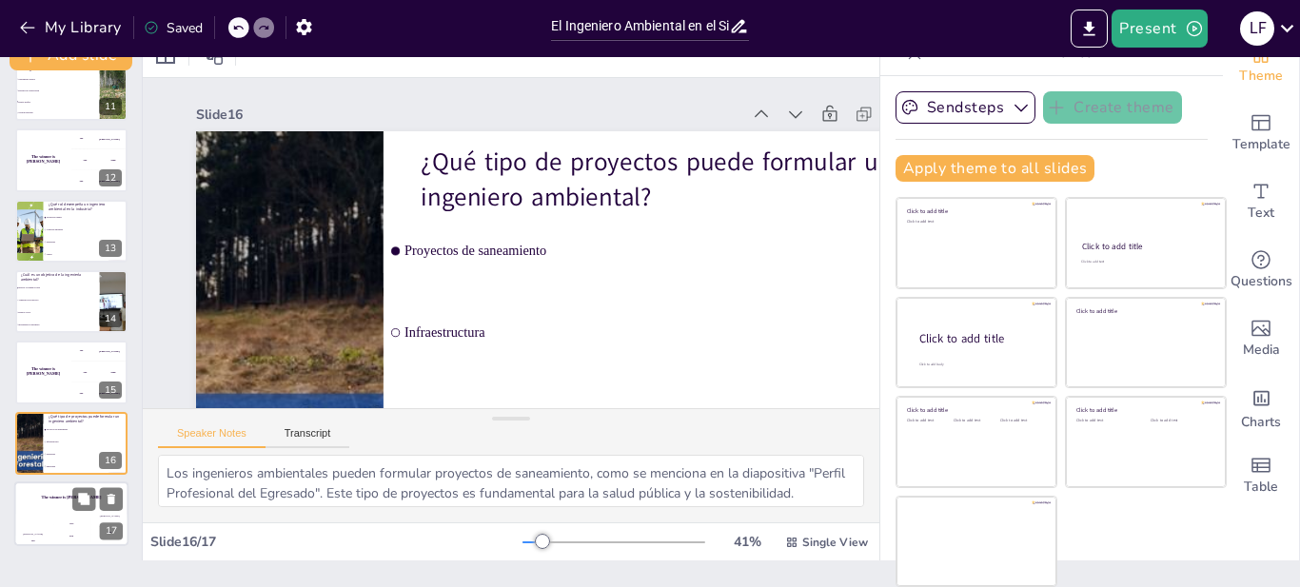
click at [61, 493] on div "The winner is [PERSON_NAME]" at bounding box center [71, 498] width 114 height 32
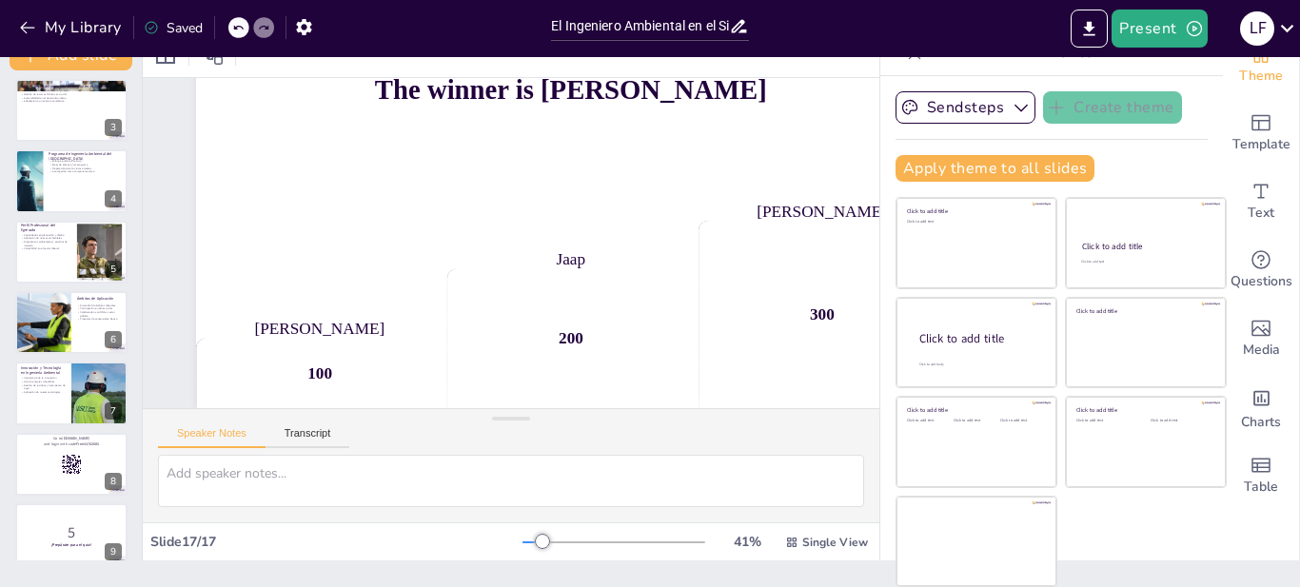
scroll to position [0, 0]
